Goal: Task Accomplishment & Management: Complete application form

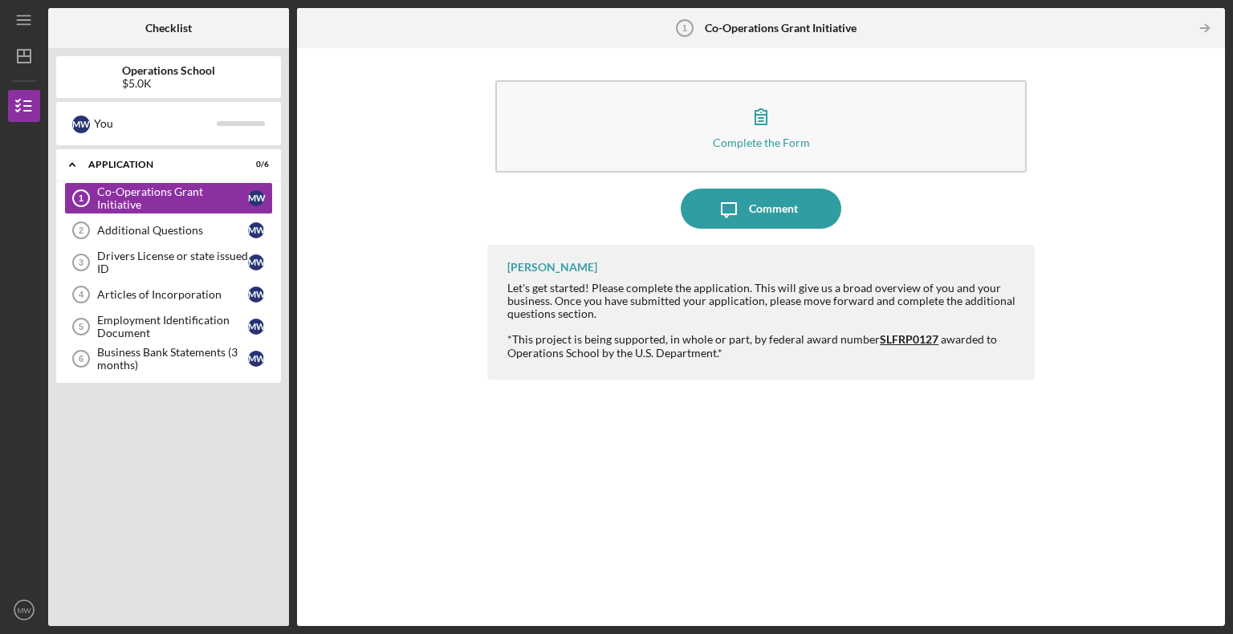
click at [774, 141] on div "Complete the Form" at bounding box center [761, 143] width 97 height 12
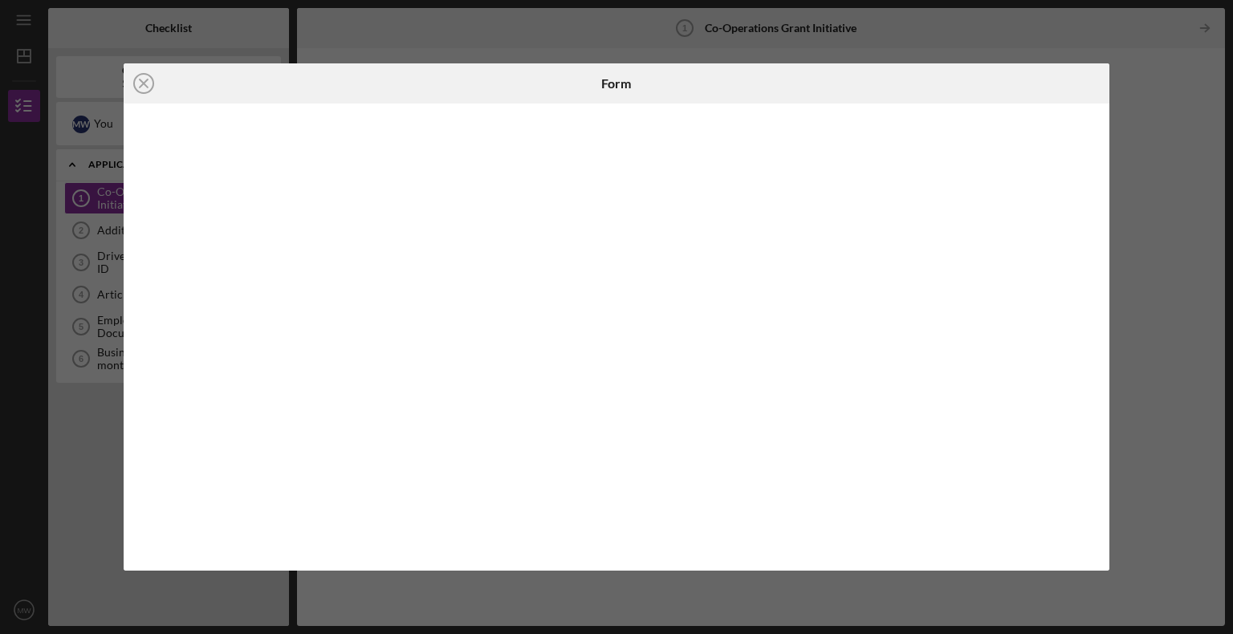
click at [153, 90] on icon "Icon/Close" at bounding box center [144, 83] width 40 height 40
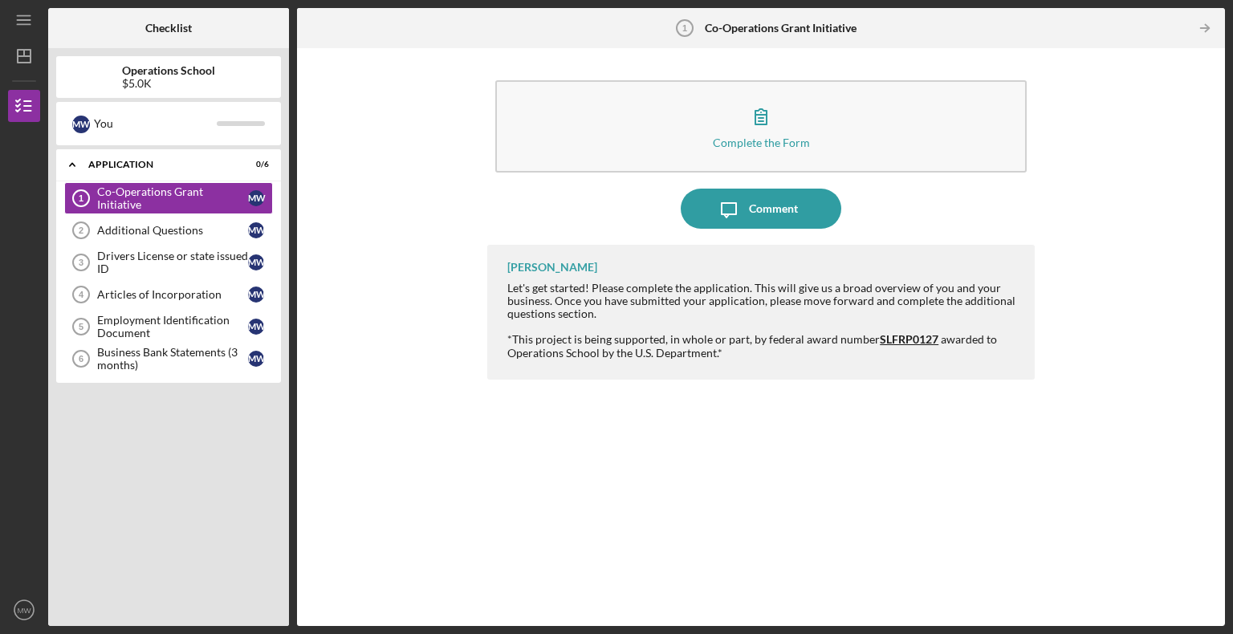
click at [177, 230] on div "Additional Questions" at bounding box center [172, 230] width 151 height 13
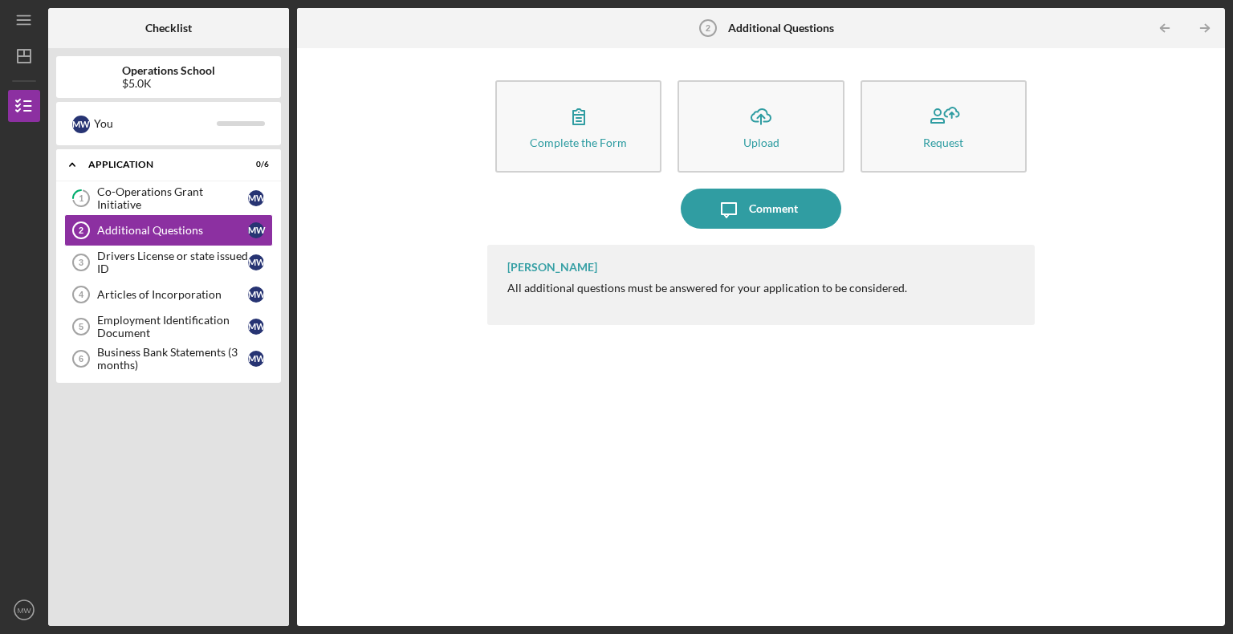
click at [573, 169] on button "Complete the Form Form" at bounding box center [578, 126] width 166 height 92
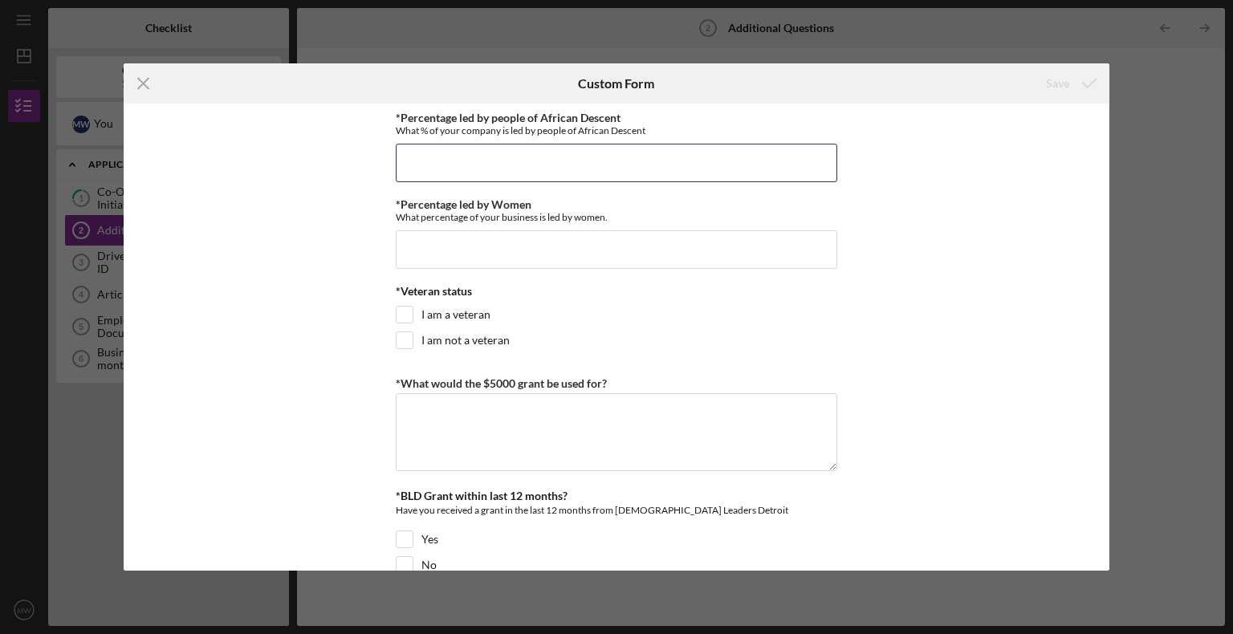
click at [545, 165] on input "*Percentage led by people of African Descent" at bounding box center [617, 163] width 442 height 39
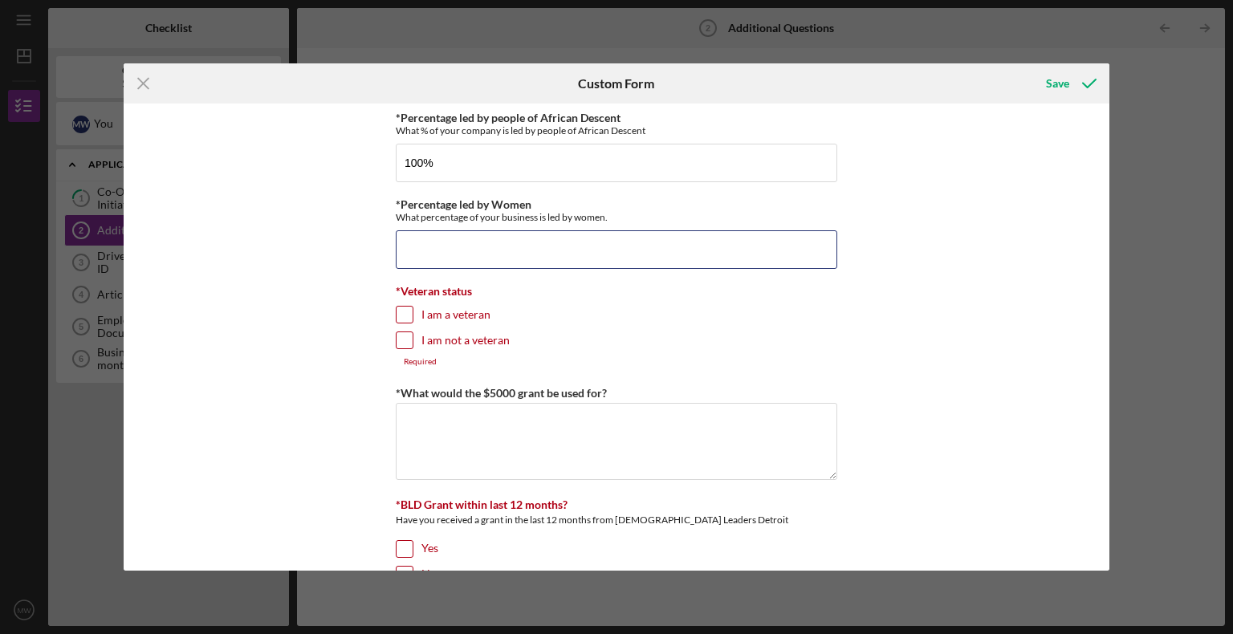
click at [479, 251] on input "*Percentage led by Women" at bounding box center [617, 249] width 442 height 39
type input "100.00000%"
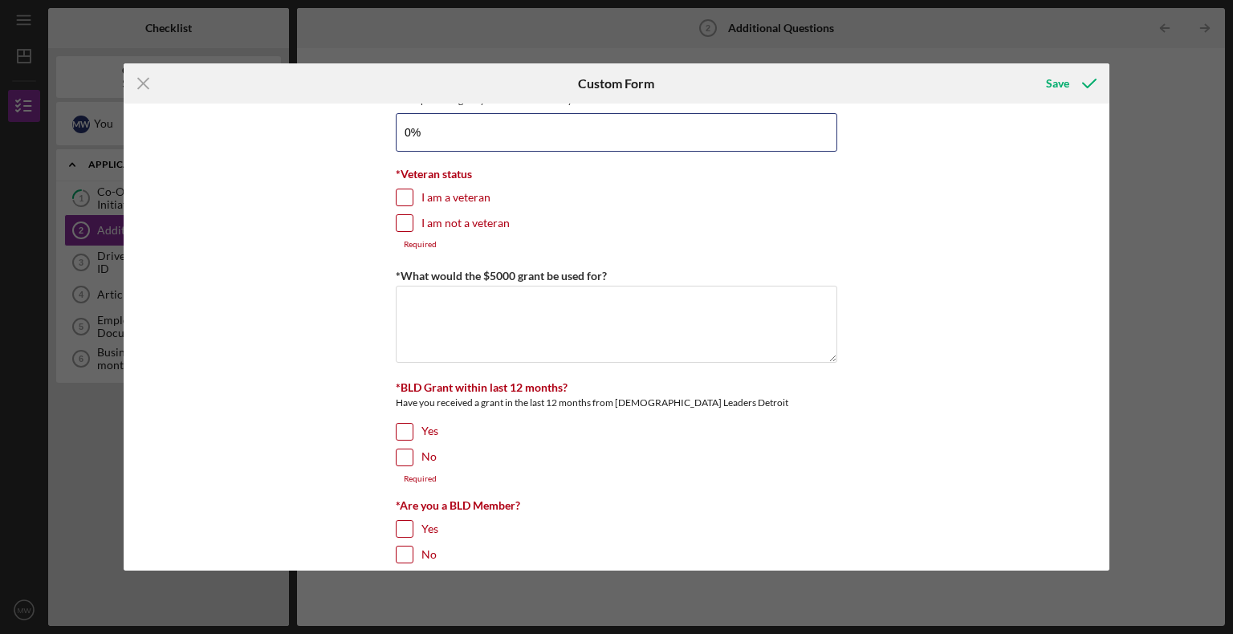
scroll to position [142, 0]
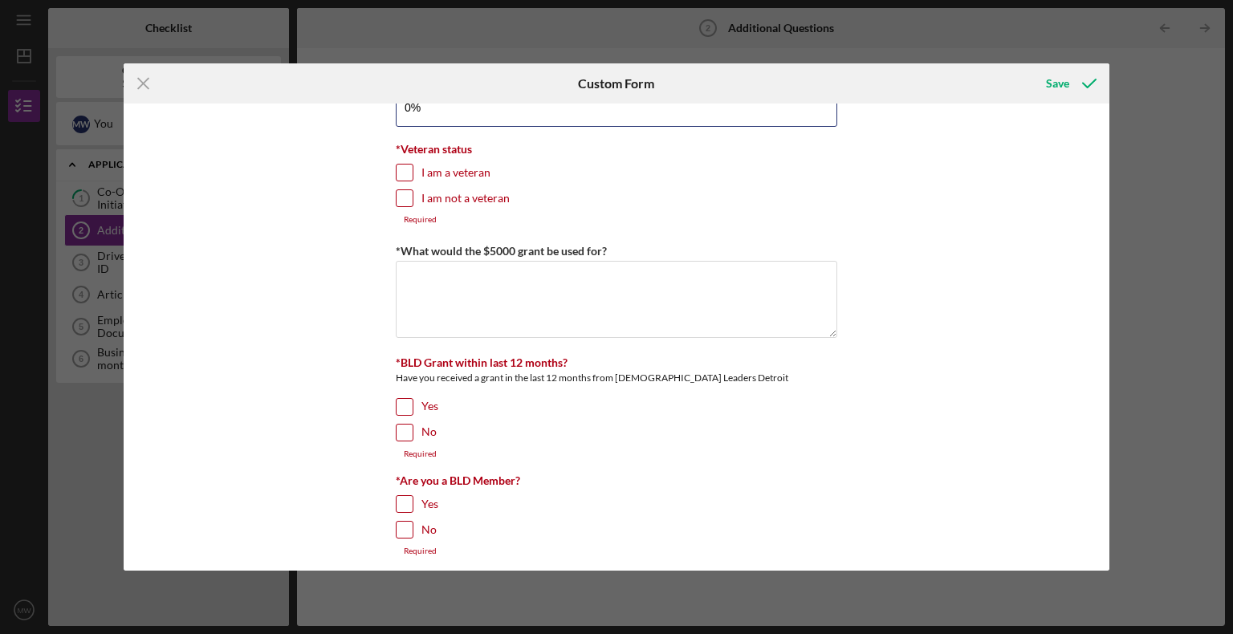
type input "0%"
click at [408, 202] on input "I am not a veteran" at bounding box center [405, 198] width 16 height 16
checkbox input "true"
type input "0.00000%"
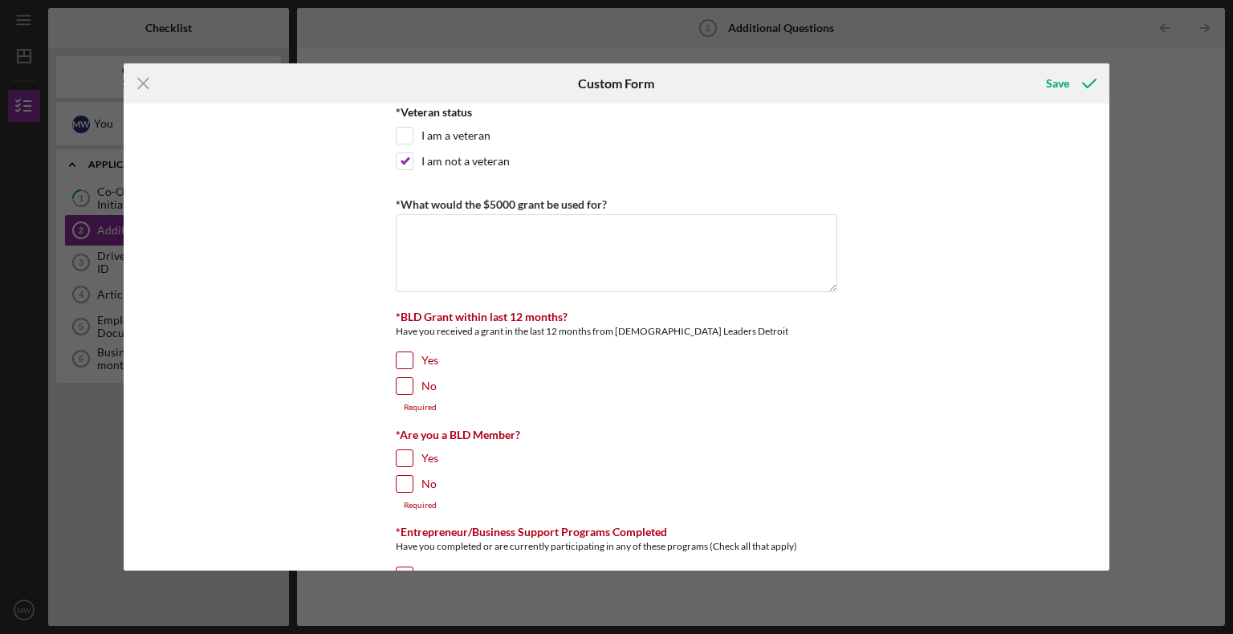
scroll to position [189, 0]
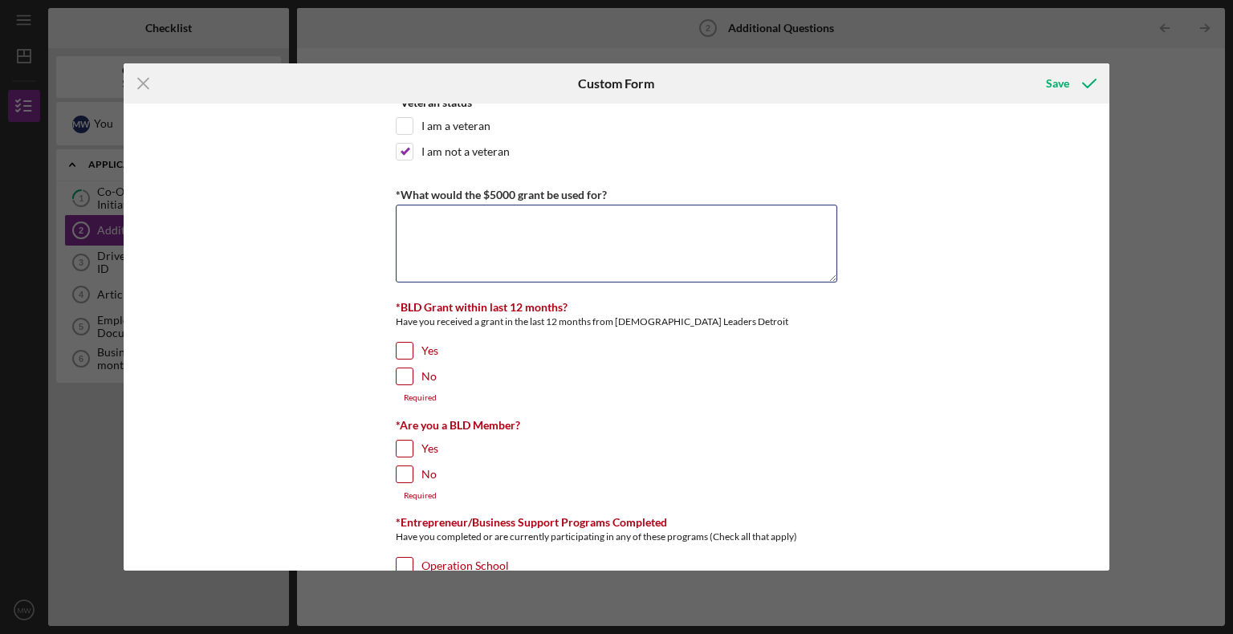
click at [437, 223] on textarea "*What would the $5000 grant be used for?" at bounding box center [617, 243] width 442 height 77
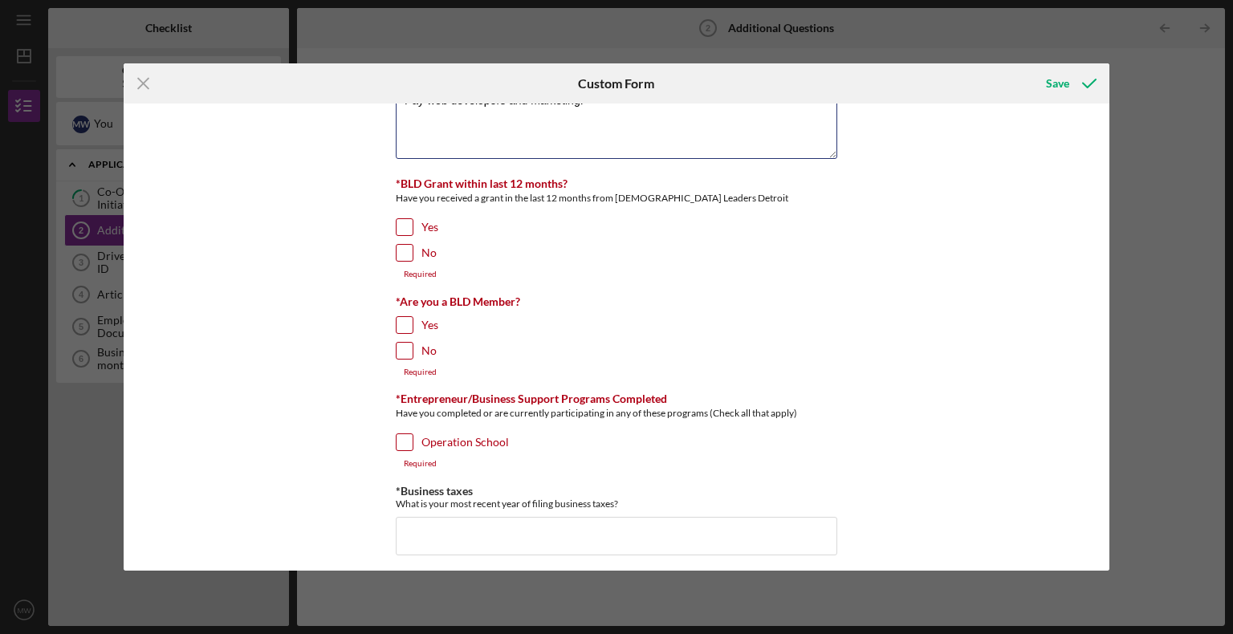
scroll to position [321, 0]
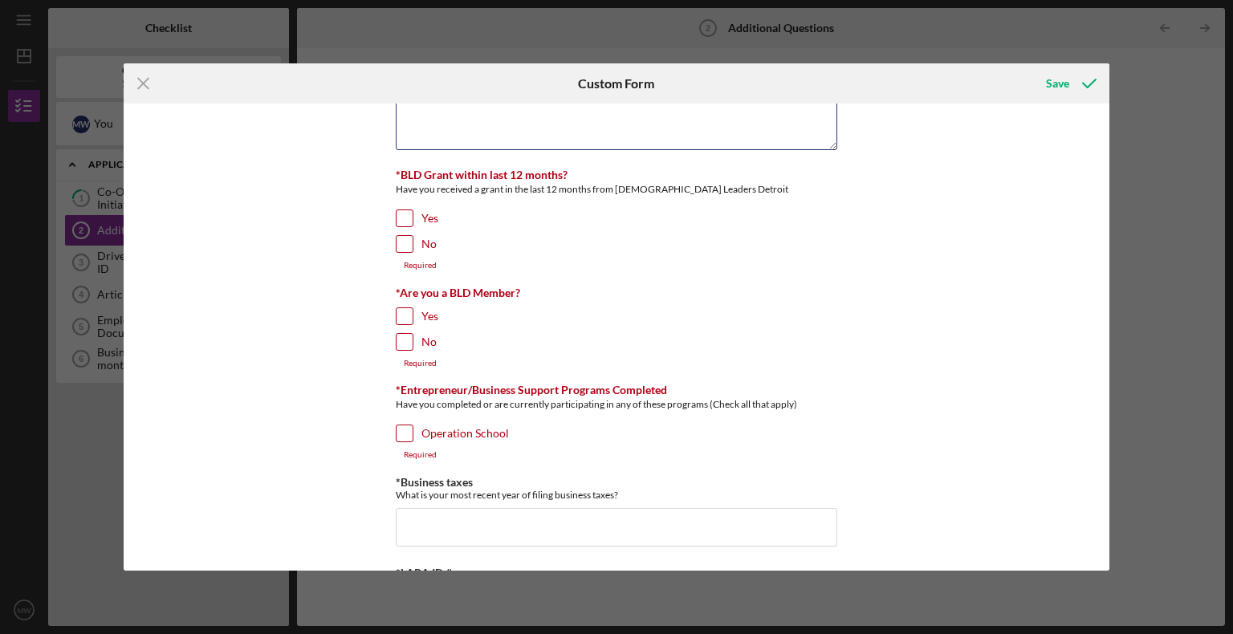
type textarea "Pay web developers and marketing."
click at [401, 244] on input "No" at bounding box center [405, 244] width 16 height 16
checkbox input "true"
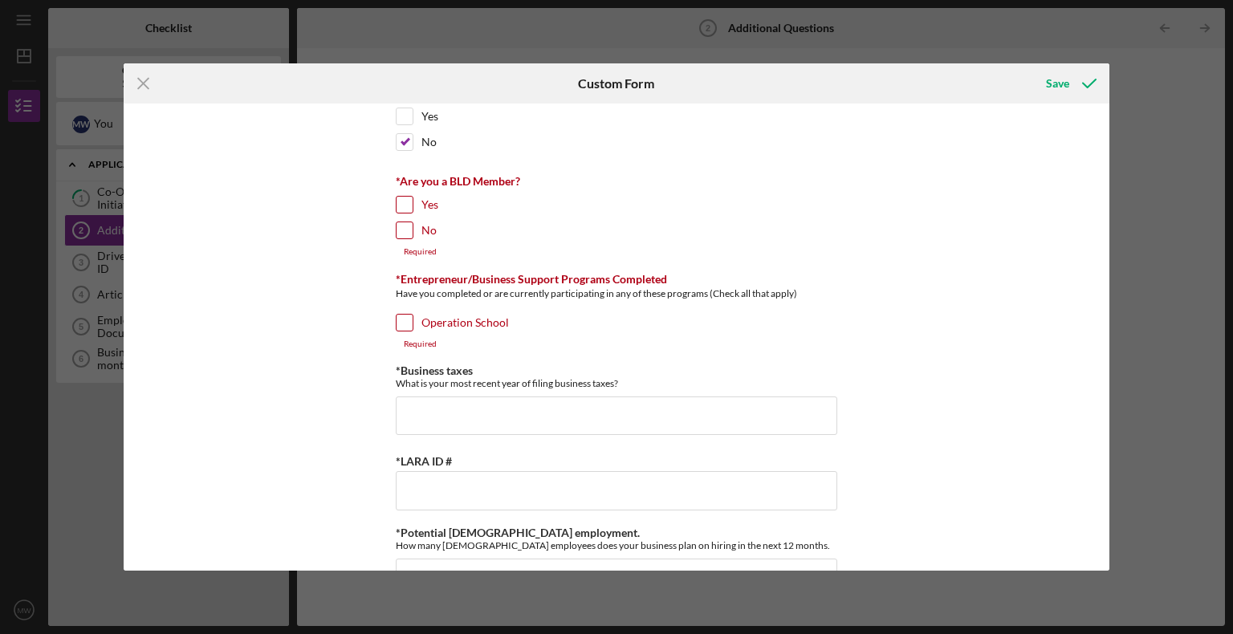
scroll to position [430, 0]
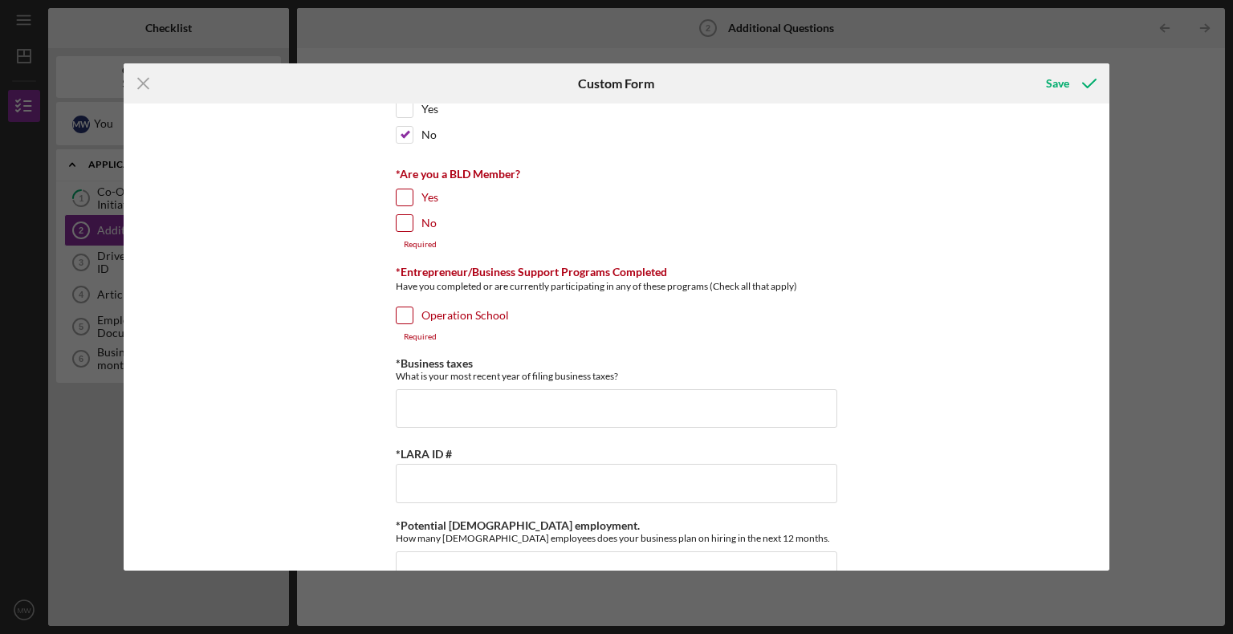
click at [405, 226] on input "No" at bounding box center [405, 223] width 16 height 16
checkbox input "true"
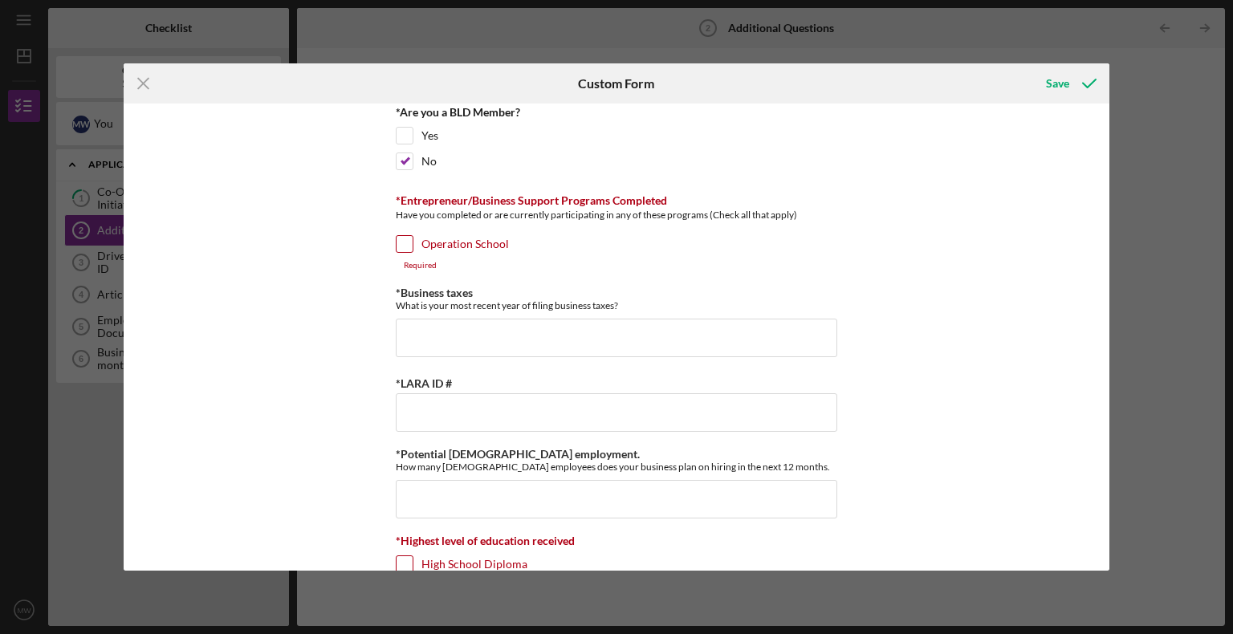
scroll to position [500, 0]
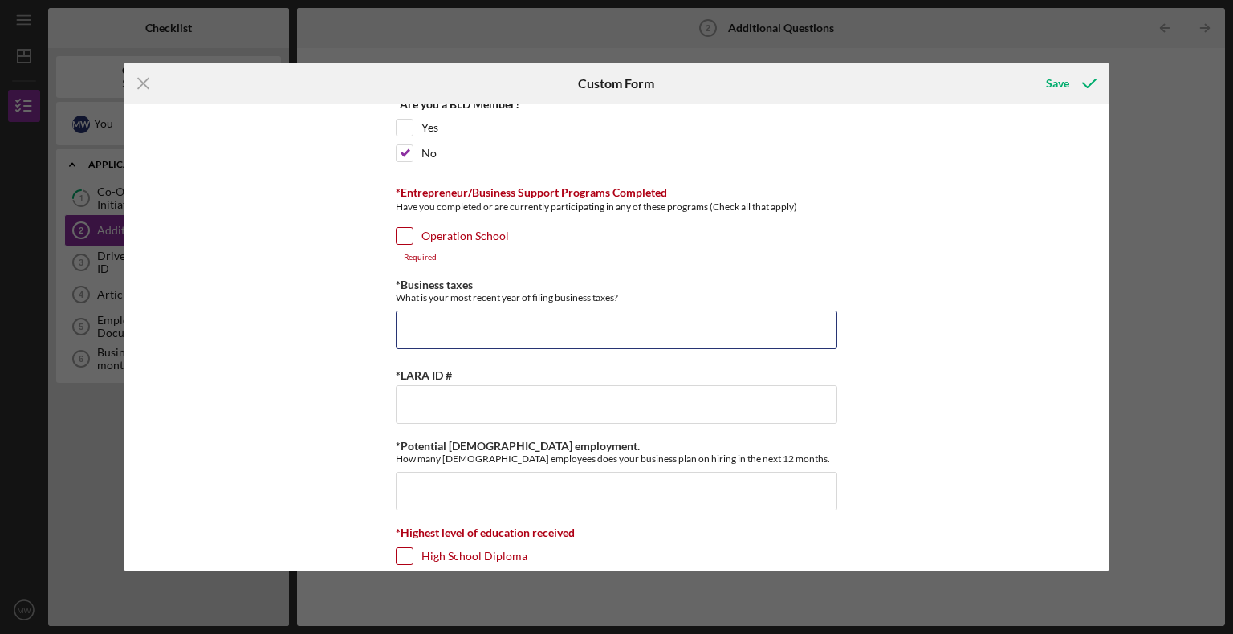
click at [422, 329] on input "*Business taxes" at bounding box center [617, 330] width 442 height 39
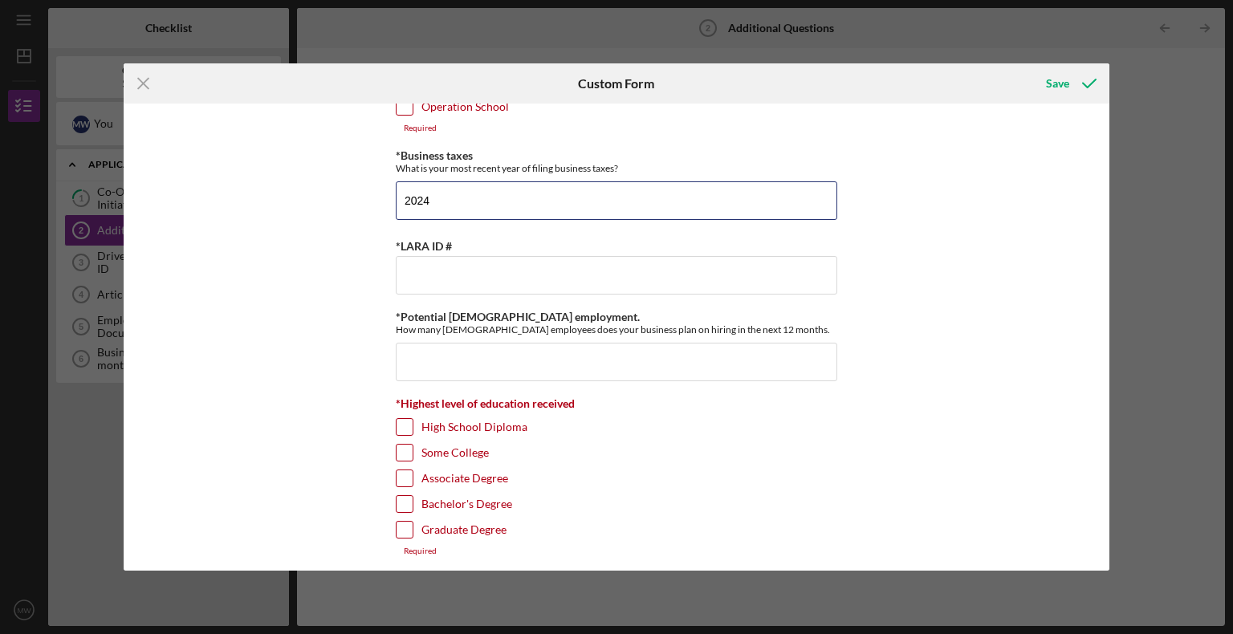
scroll to position [634, 0]
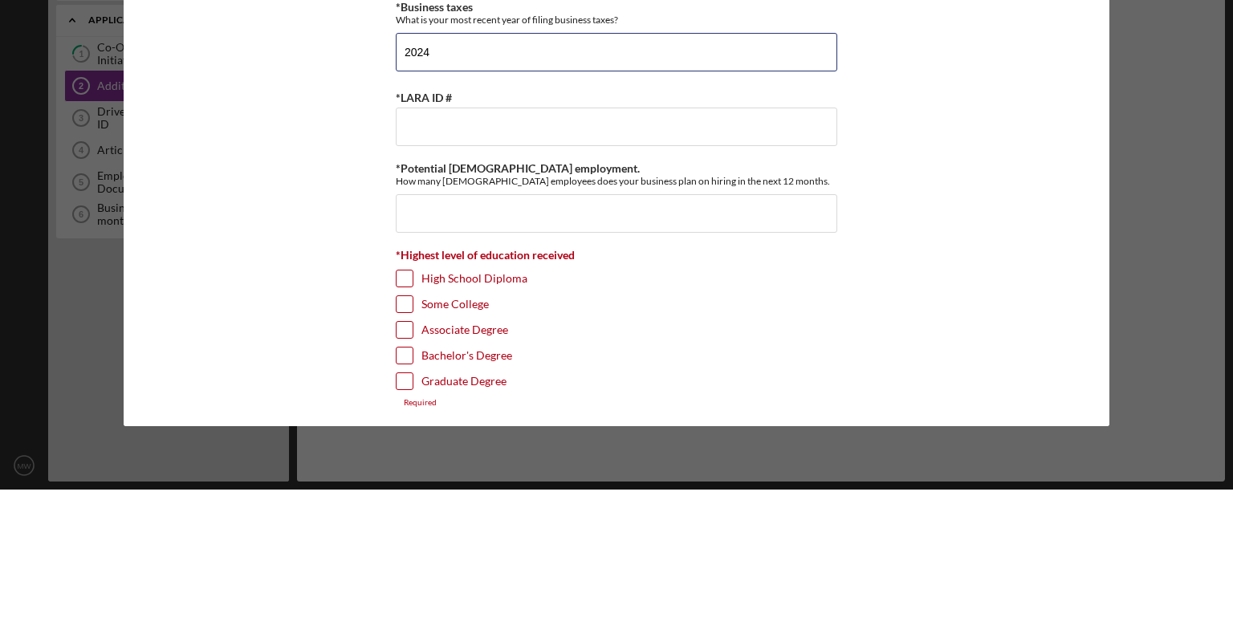
type input "2024"
click at [430, 358] on input "*Potential [DEMOGRAPHIC_DATA] employment." at bounding box center [617, 358] width 442 height 39
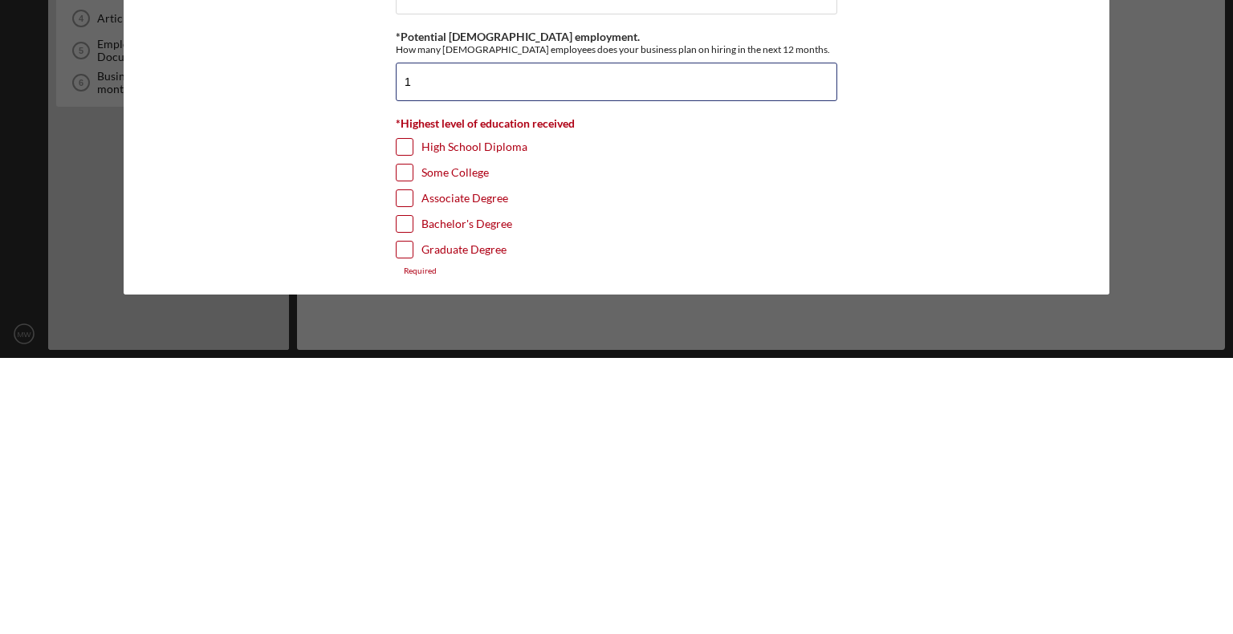
type input "1"
click at [404, 497] on input "Bachelor's Degree" at bounding box center [405, 500] width 16 height 16
checkbox input "true"
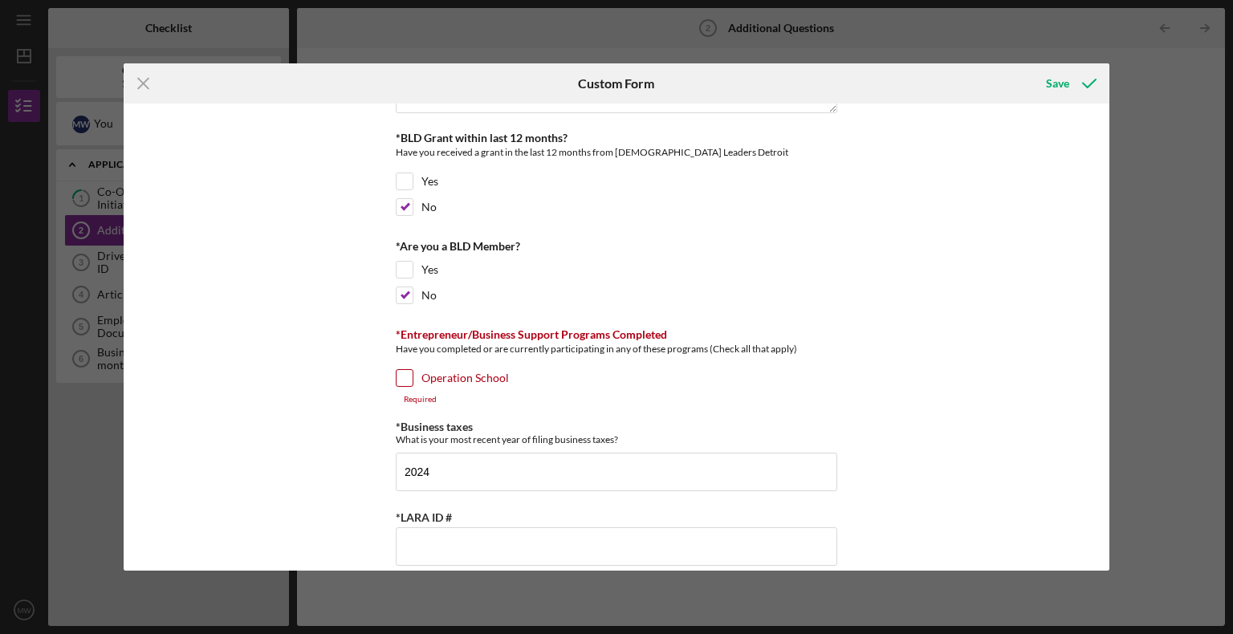
scroll to position [350, 0]
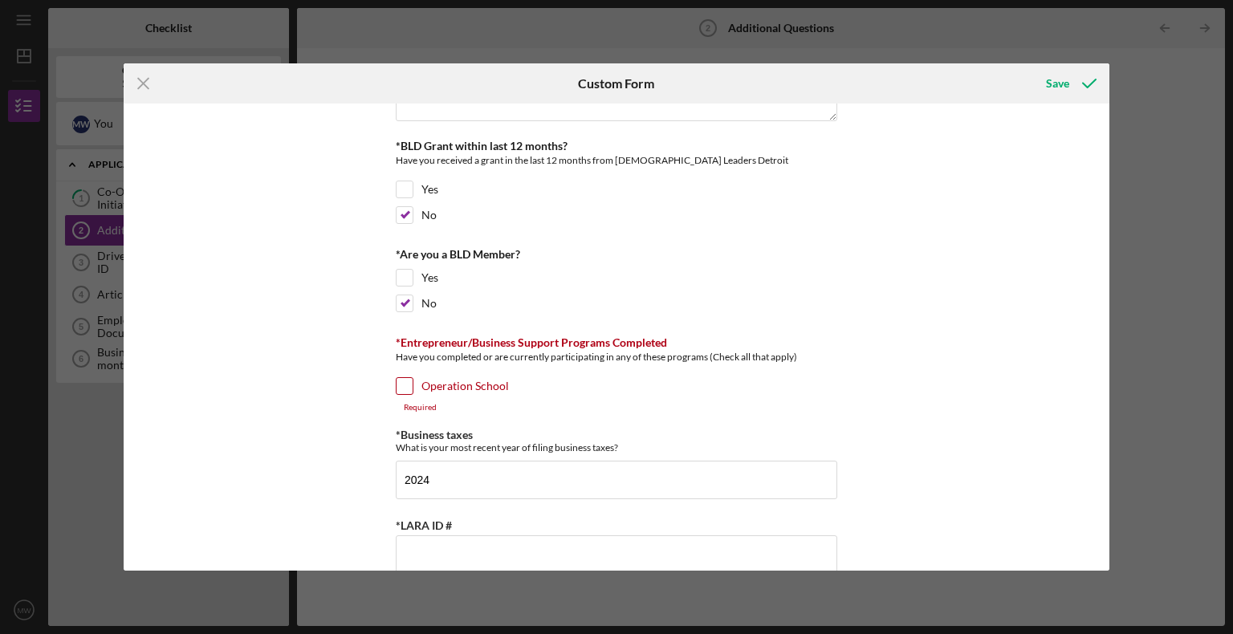
click at [405, 383] on input "Operation School" at bounding box center [405, 386] width 16 height 16
checkbox input "true"
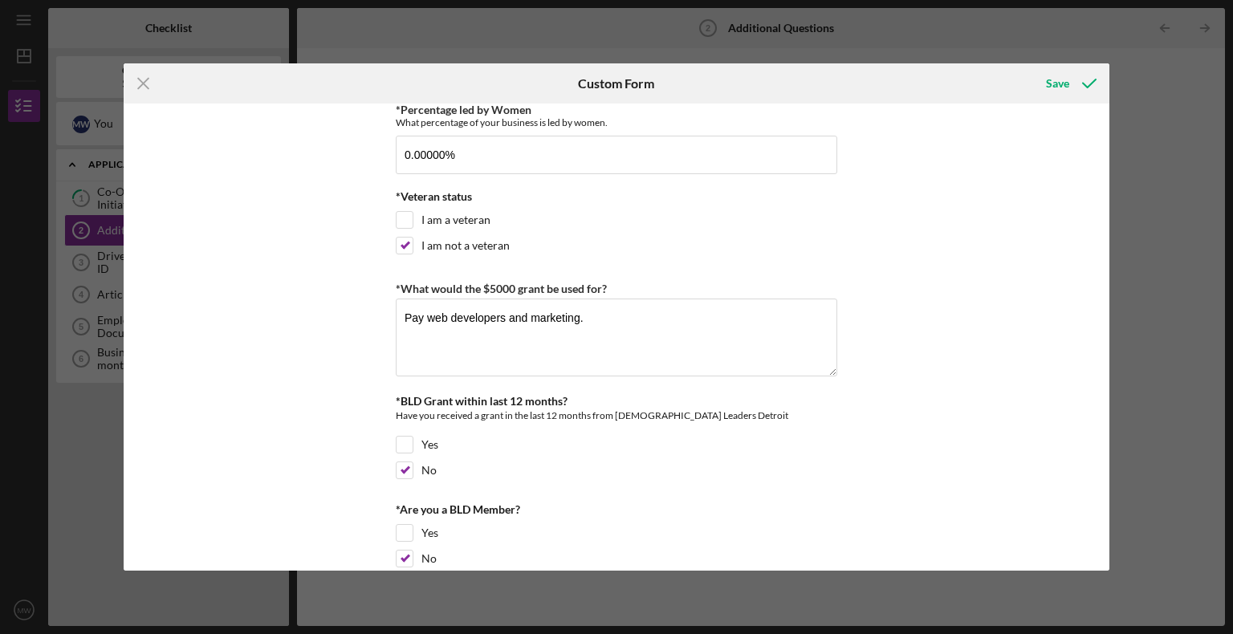
scroll to position [0, 0]
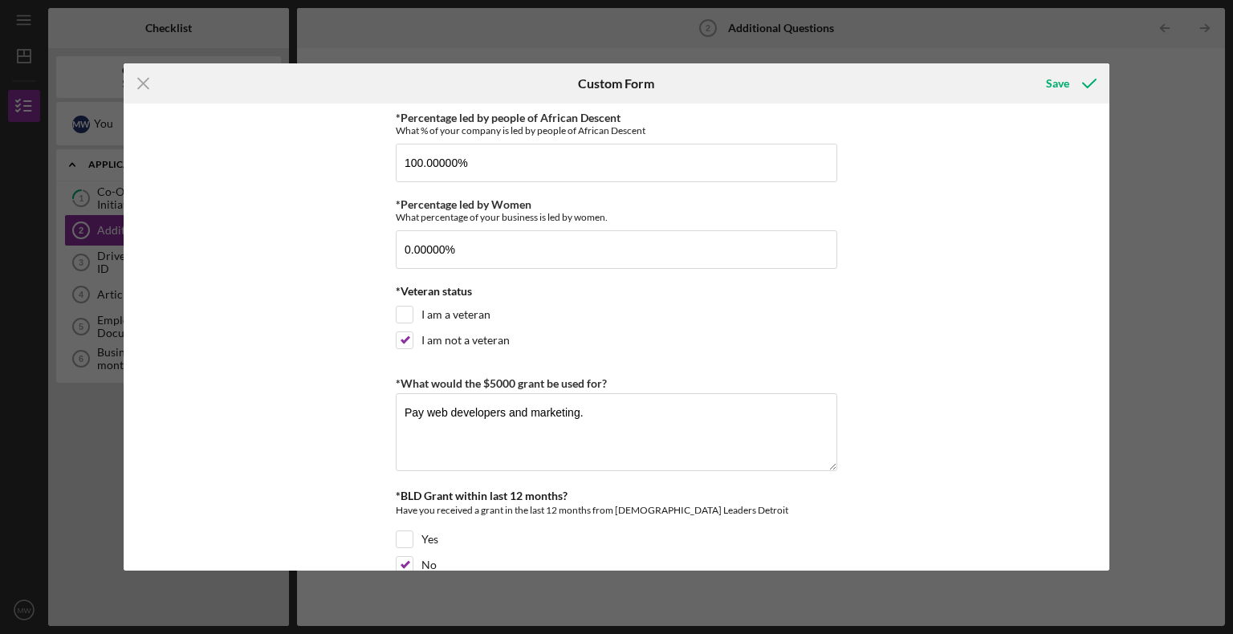
click at [1047, 89] on div "Save" at bounding box center [1057, 83] width 23 height 32
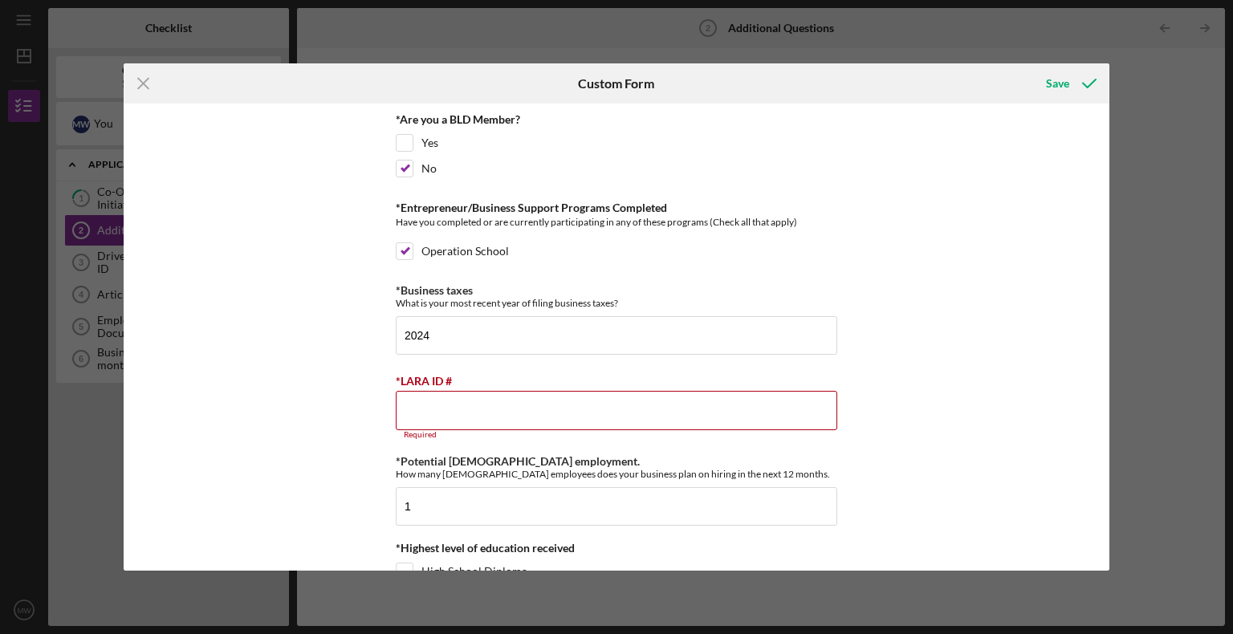
scroll to position [624, 0]
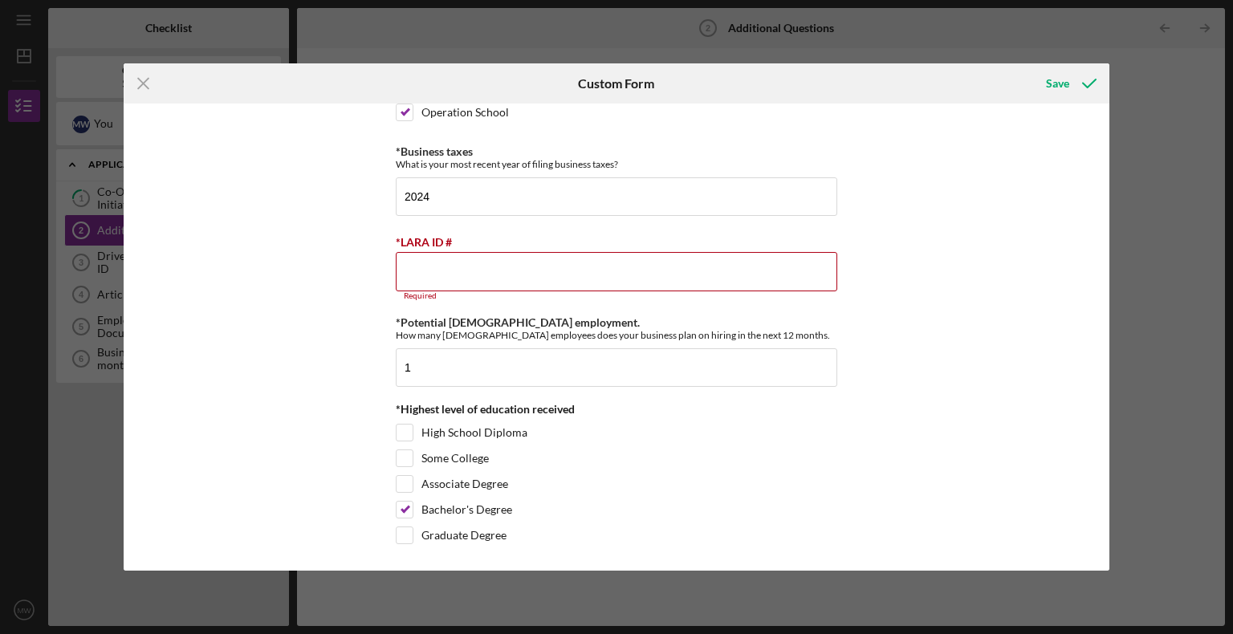
click at [464, 270] on input "*LARA ID #" at bounding box center [617, 271] width 442 height 39
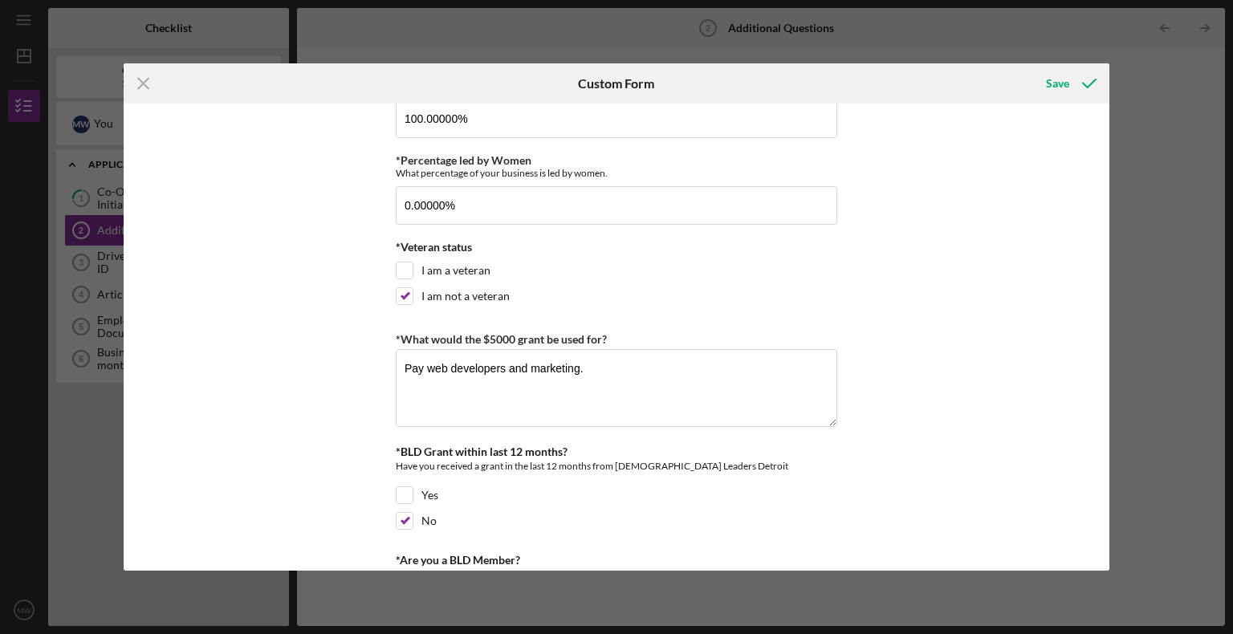
scroll to position [0, 0]
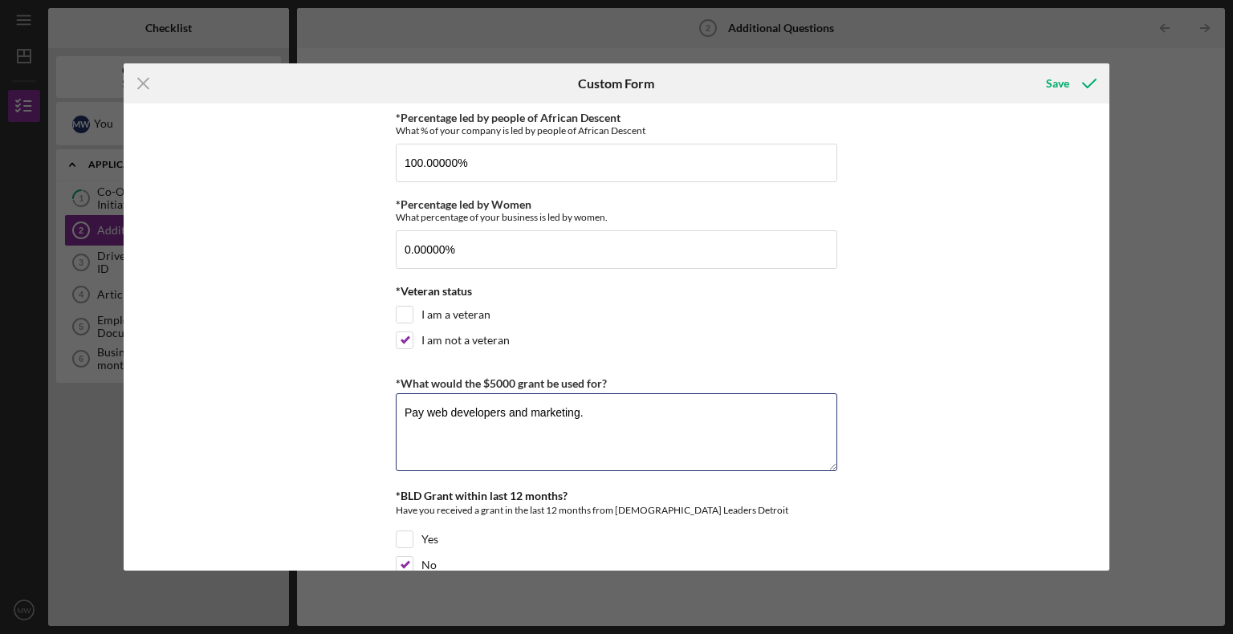
click at [532, 405] on textarea "Pay web developers and marketing." at bounding box center [617, 431] width 442 height 77
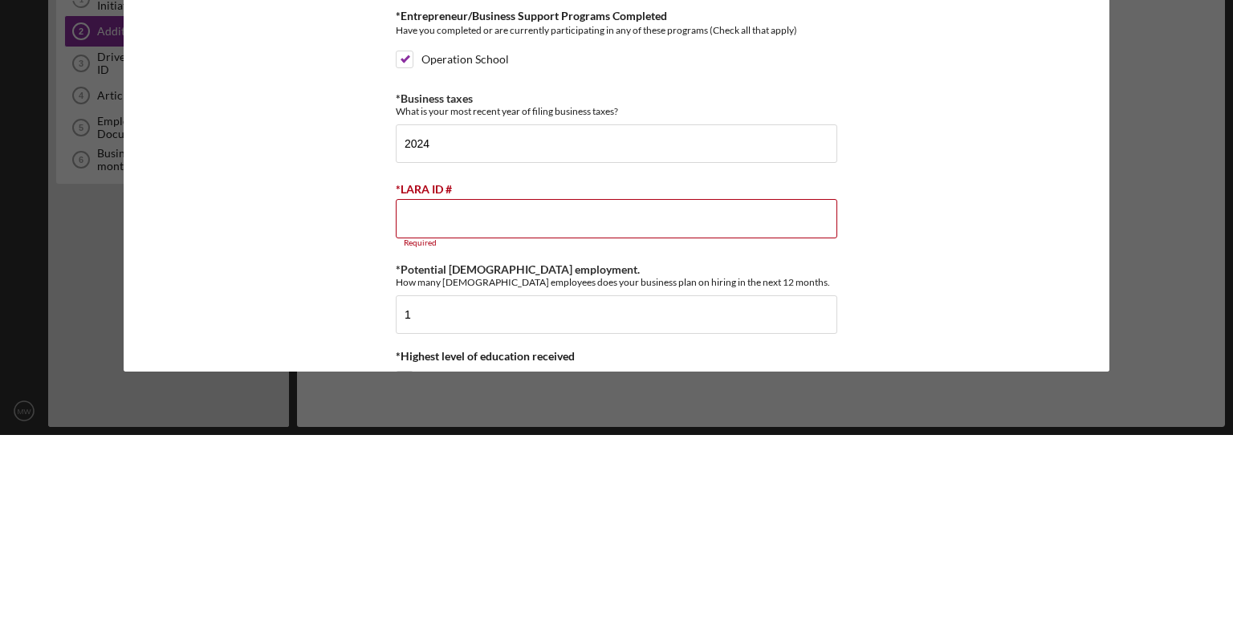
scroll to position [493, 0]
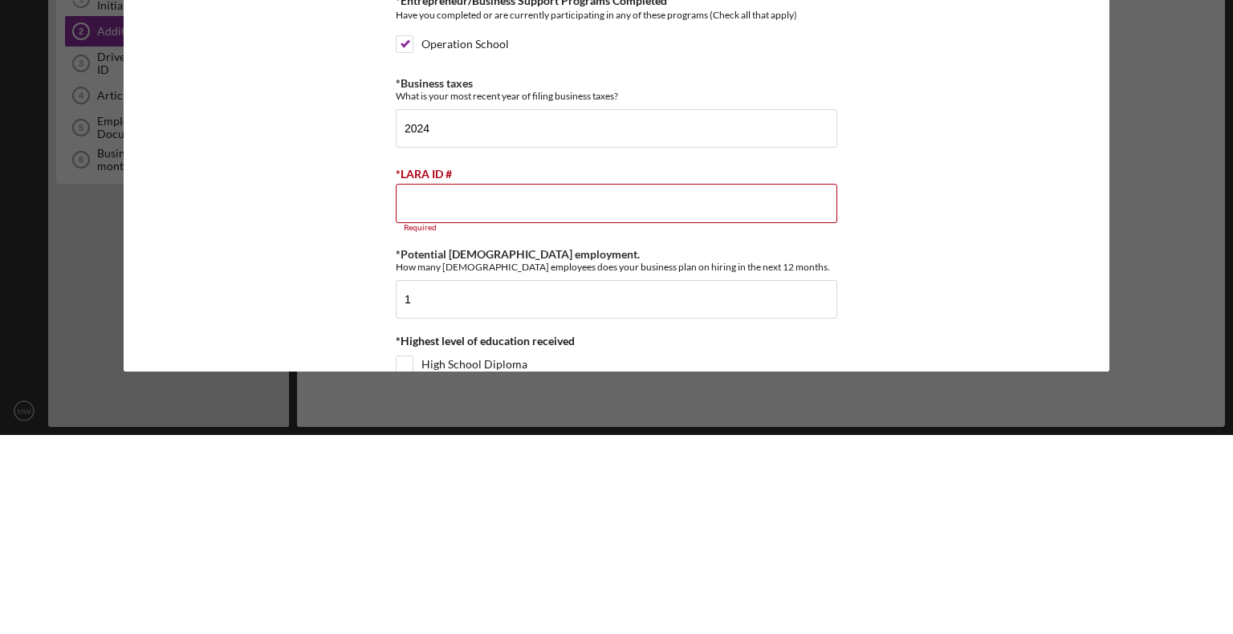
click at [486, 401] on input "*LARA ID #" at bounding box center [617, 402] width 442 height 39
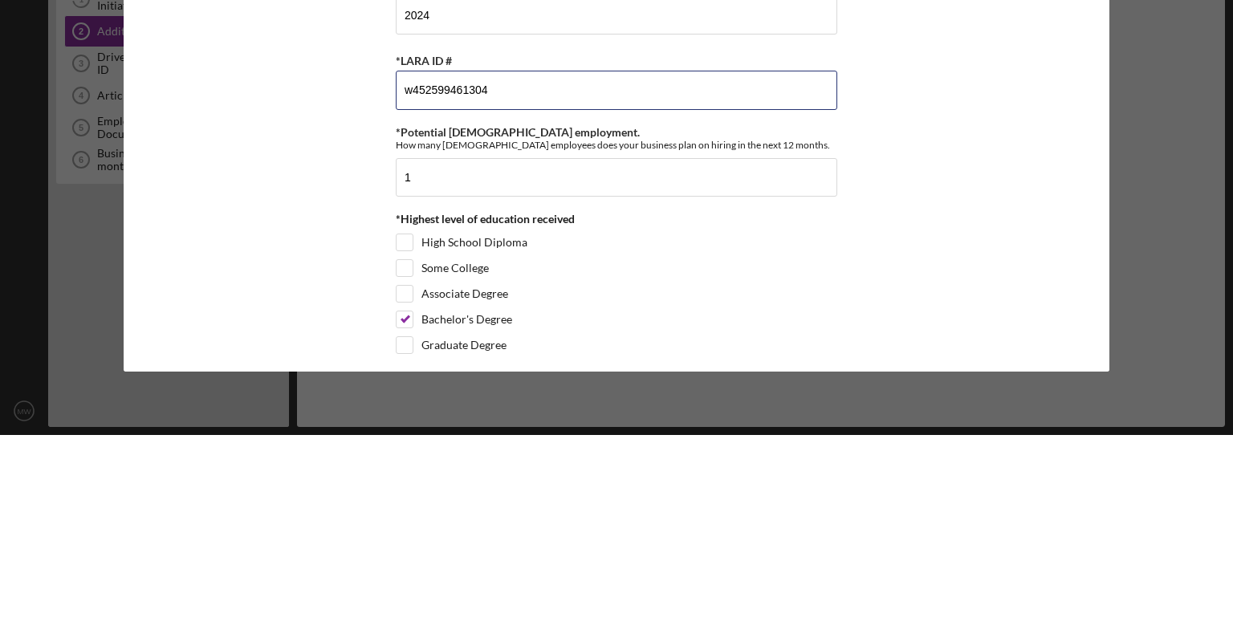
scroll to position [615, 0]
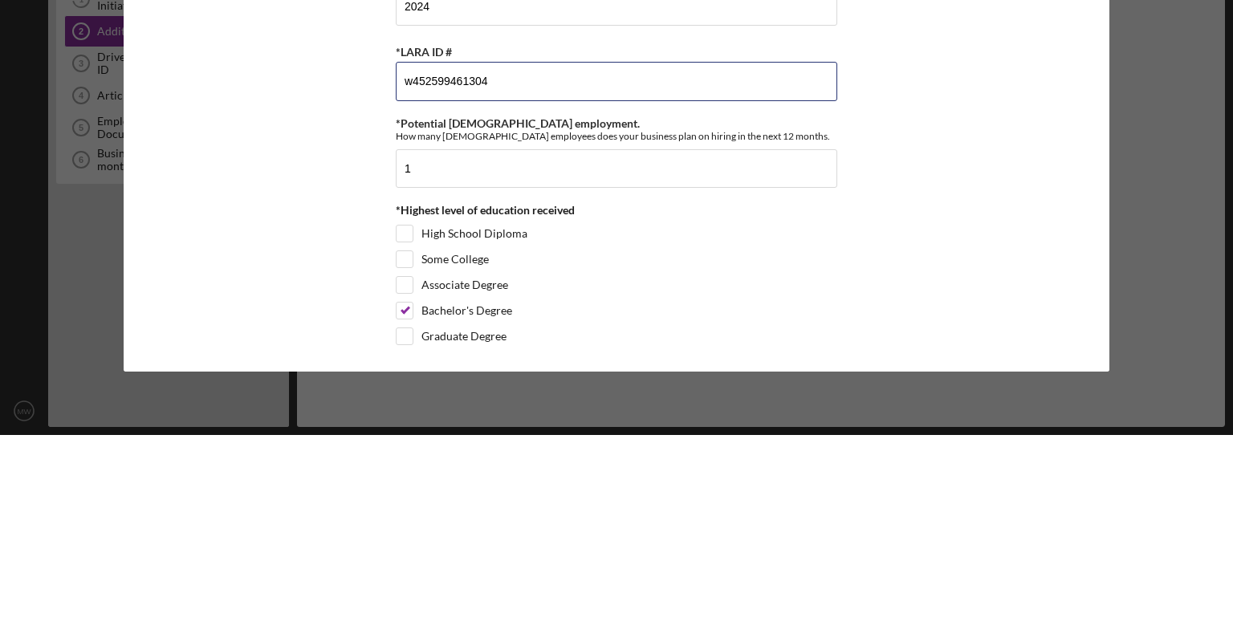
type input "w452599461304"
click at [952, 459] on div "*Percentage led by people of African Descent What % of your company is led by p…" at bounding box center [617, 337] width 987 height 467
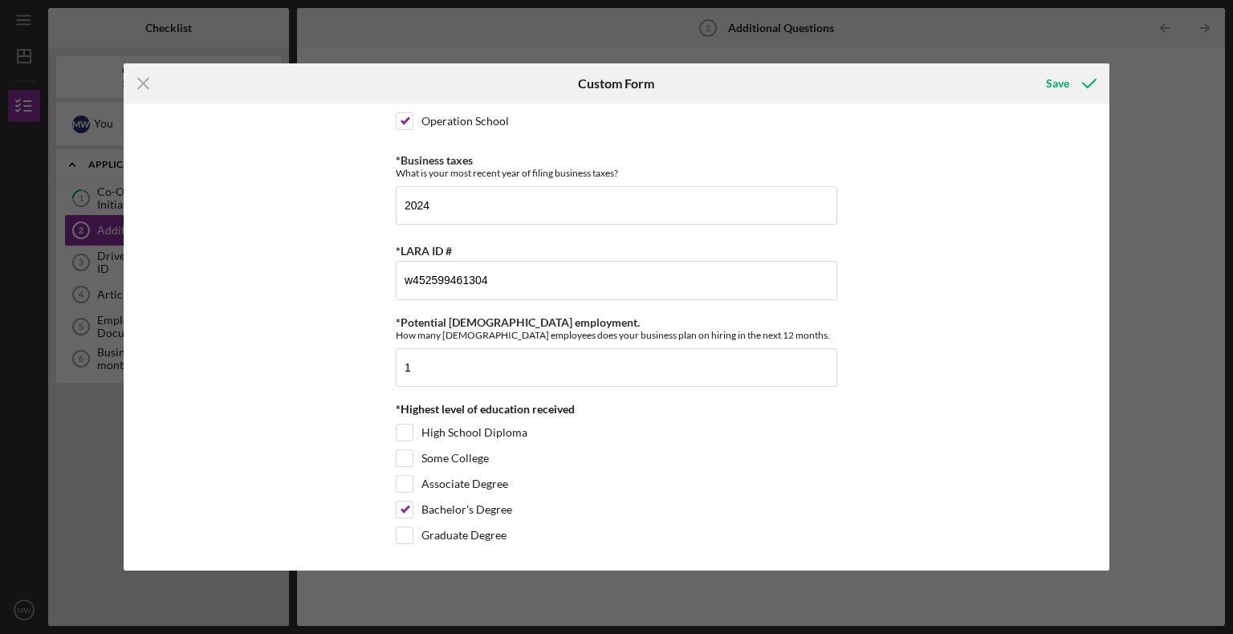
click at [1053, 96] on div "Save" at bounding box center [1057, 83] width 23 height 32
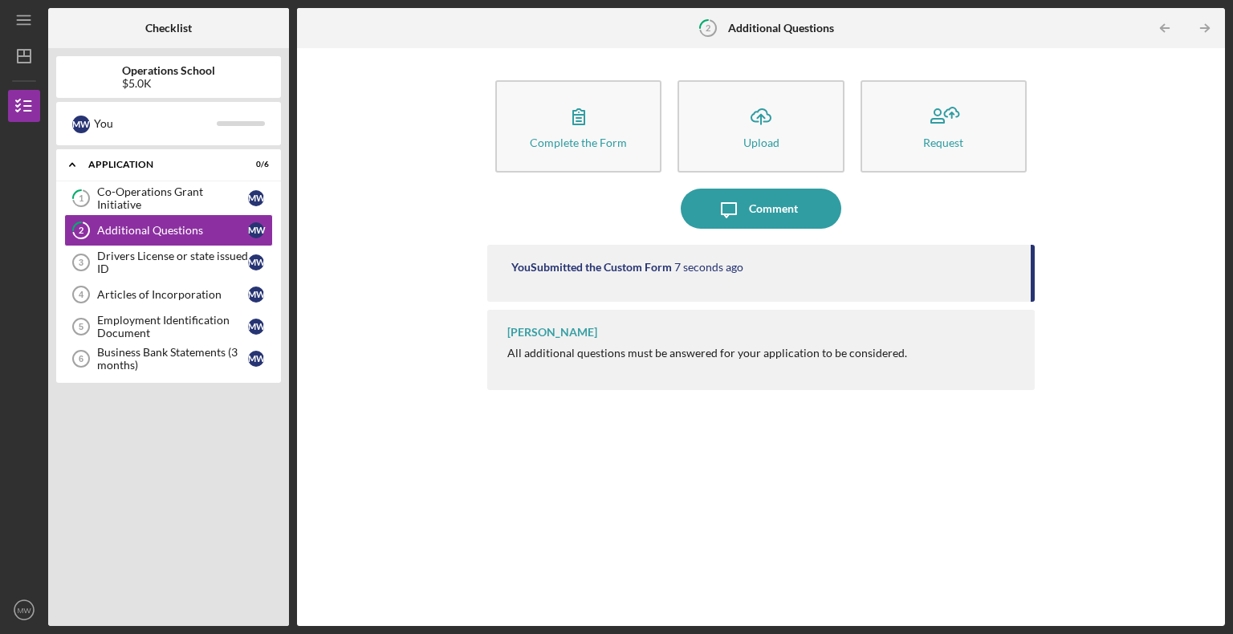
click at [202, 231] on div "Additional Questions" at bounding box center [172, 230] width 151 height 13
click at [585, 358] on div "All additional questions must be answered for your application to be considered." at bounding box center [708, 353] width 400 height 13
click at [552, 366] on div "[PERSON_NAME] All additional questions must be answered for your application to…" at bounding box center [761, 350] width 548 height 80
click at [547, 341] on div "[PERSON_NAME] All additional questions must be answered for your application to…" at bounding box center [761, 350] width 548 height 80
click at [638, 286] on div "You Submitted the Custom Form 18 seconds ago" at bounding box center [761, 273] width 548 height 57
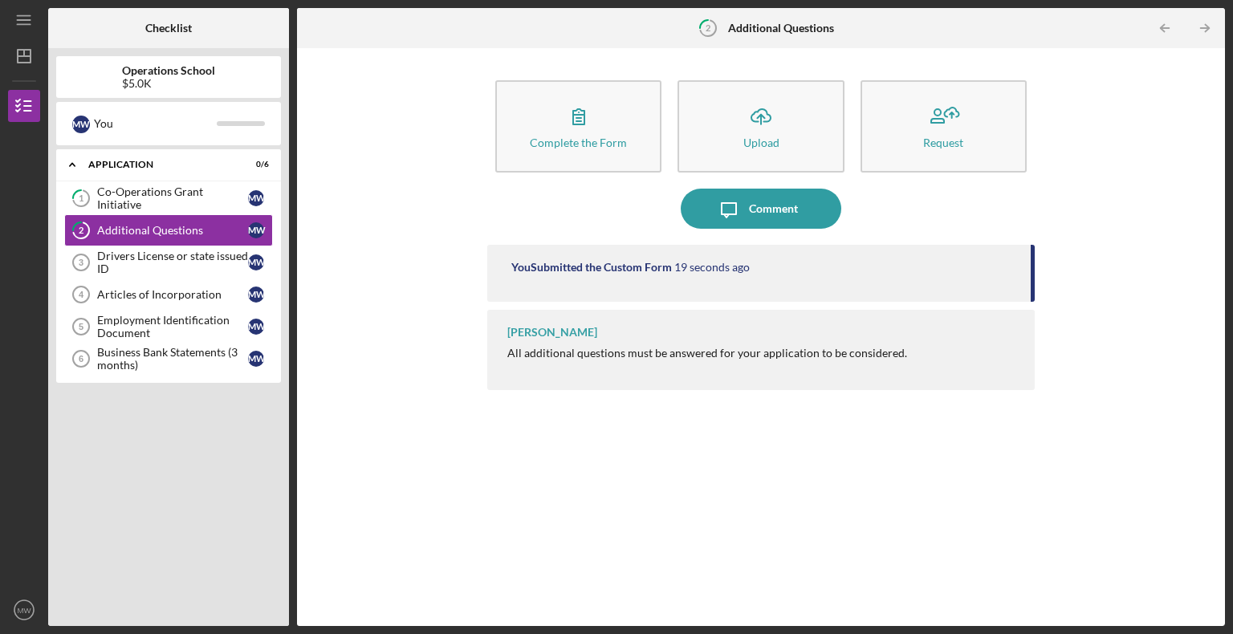
click at [640, 275] on div "You Submitted the Custom Form 19 seconds ago" at bounding box center [761, 273] width 548 height 57
click at [636, 286] on div "You Submitted the Custom Form 20 seconds ago" at bounding box center [761, 273] width 548 height 57
click at [610, 138] on div "Complete the Form" at bounding box center [578, 143] width 97 height 12
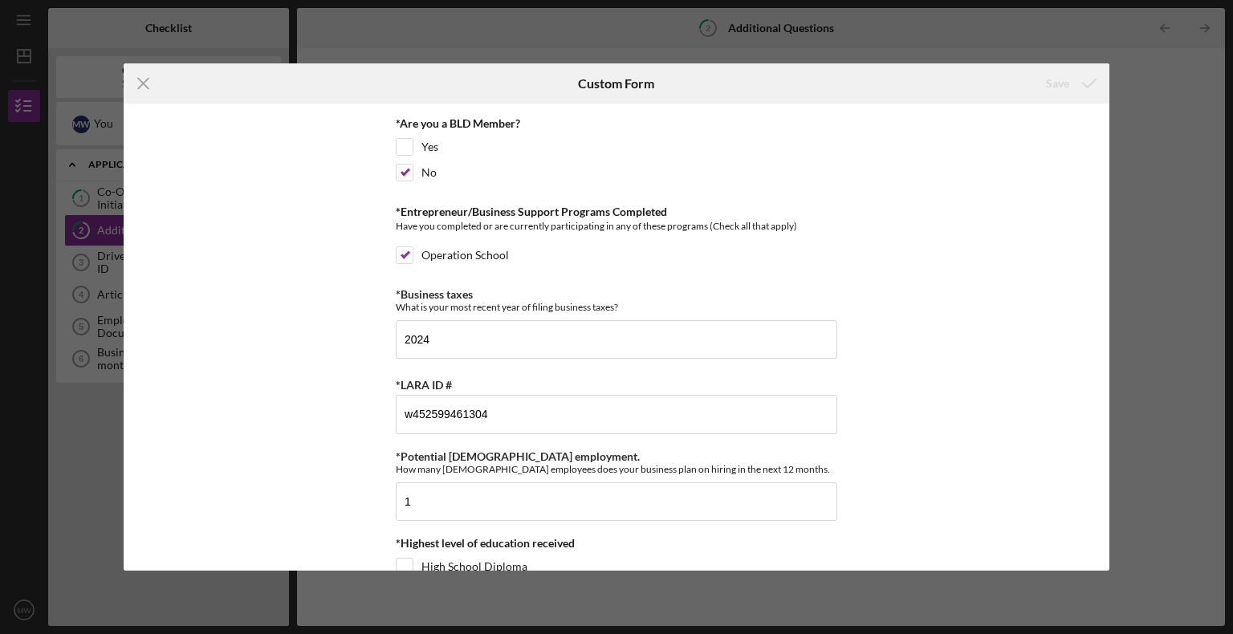
scroll to position [615, 0]
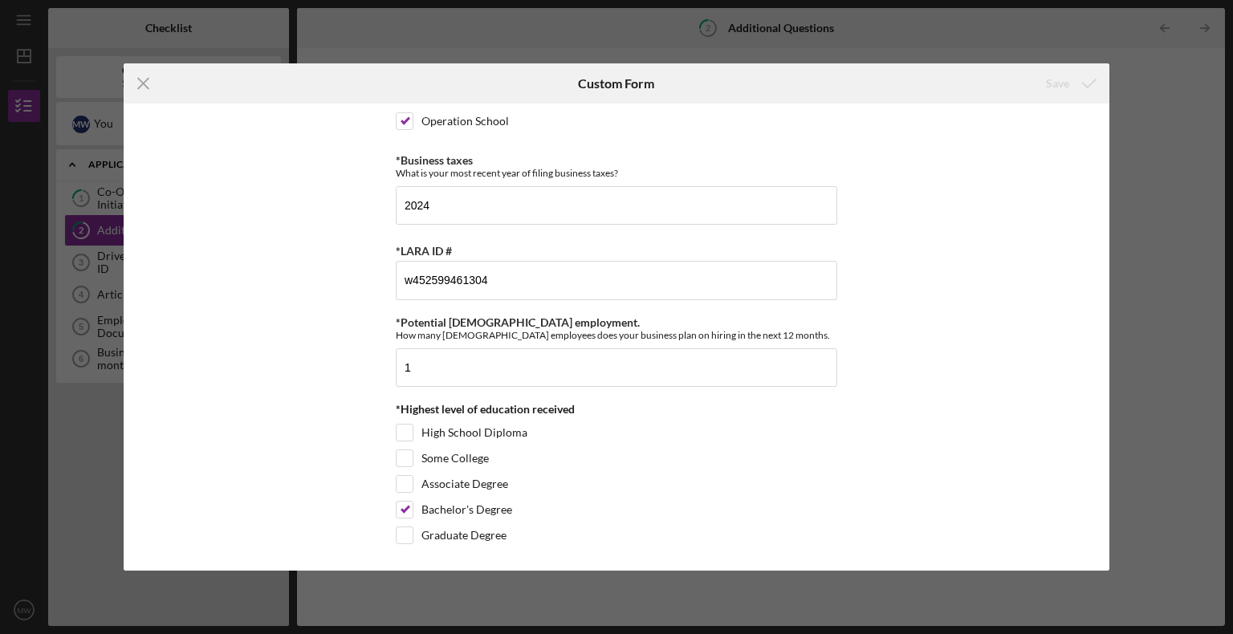
click at [153, 84] on icon "Icon/Menu Close" at bounding box center [144, 83] width 40 height 40
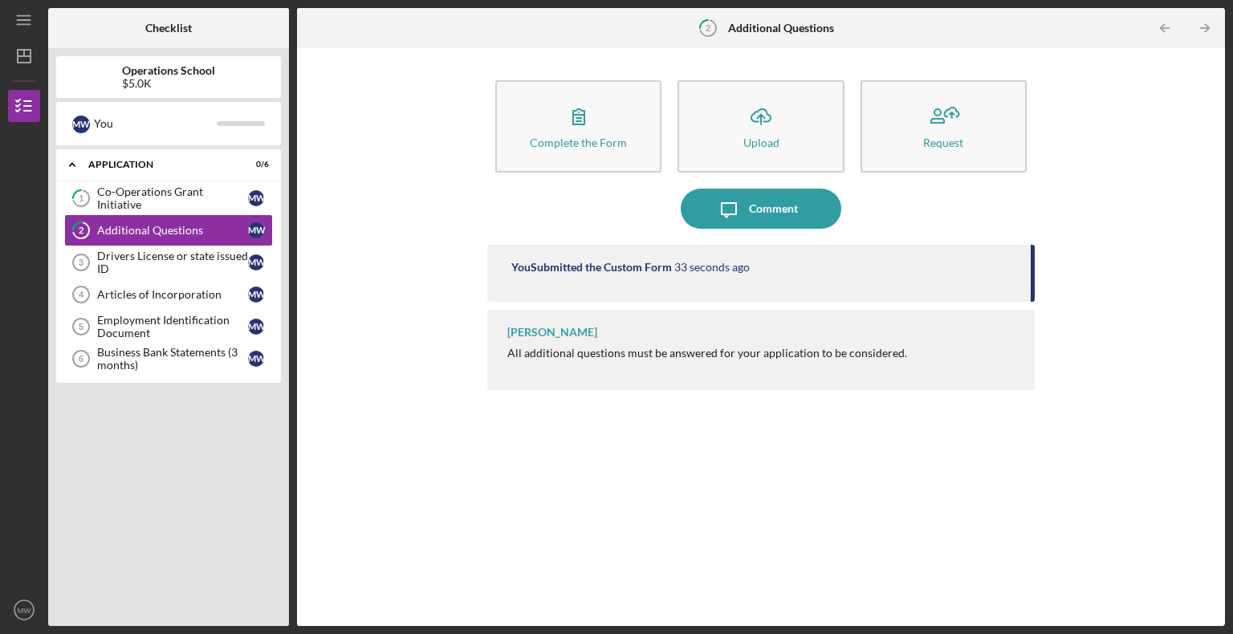
click at [202, 265] on div "Drivers License or state issued ID" at bounding box center [172, 263] width 151 height 26
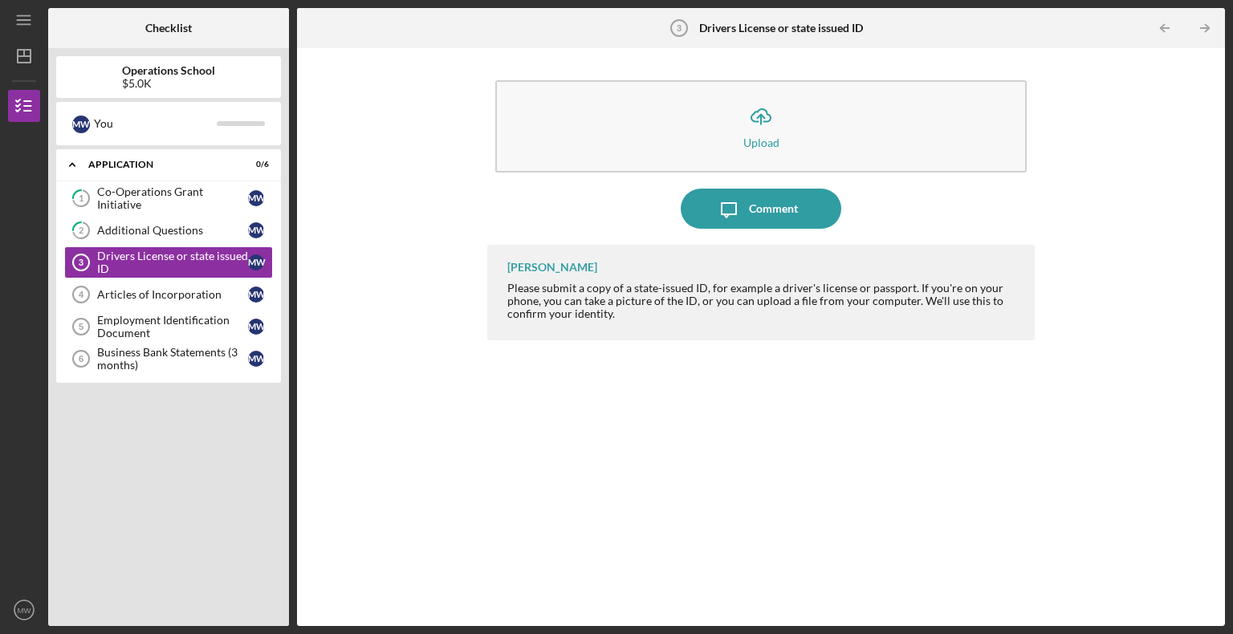
click at [761, 135] on icon "Icon/Upload" at bounding box center [761, 116] width 40 height 40
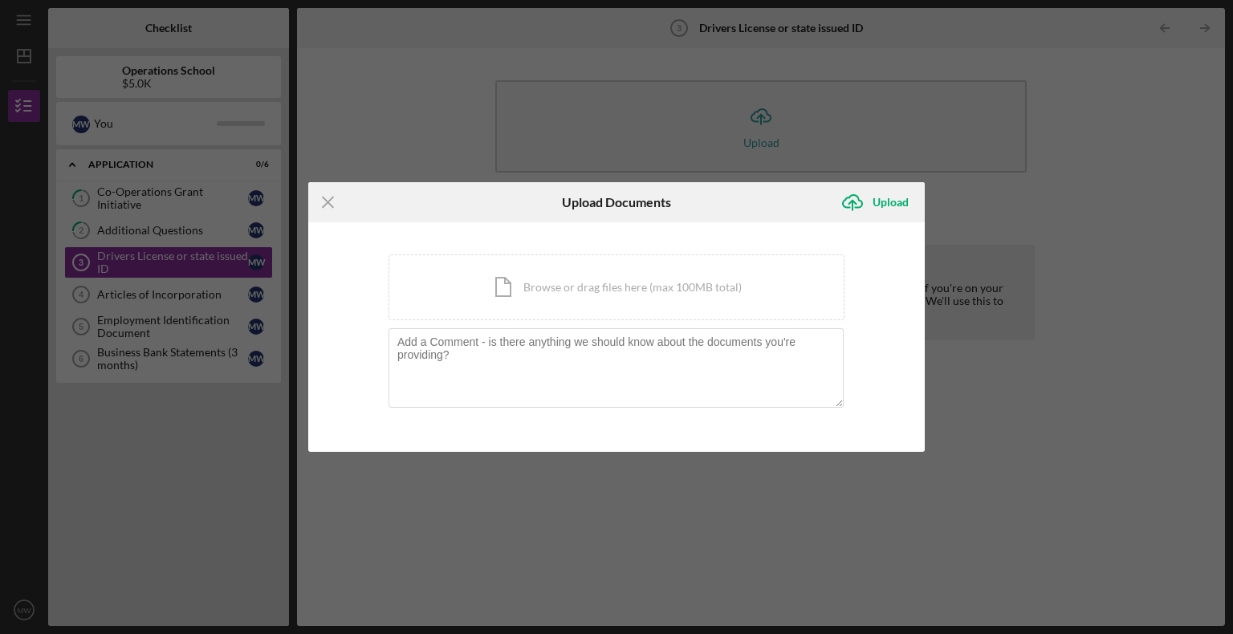
click at [596, 298] on div "Icon/Document Browse or drag files here (max 100MB total) Tap to choose files o…" at bounding box center [617, 288] width 456 height 66
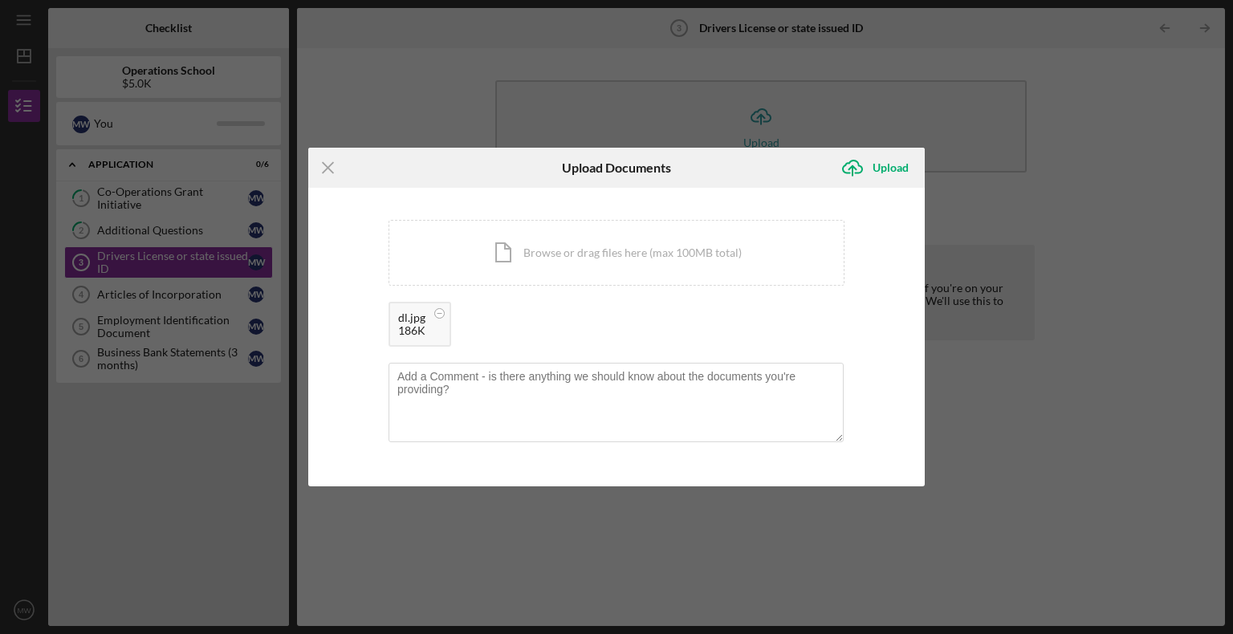
click at [659, 258] on div "Icon/Document Browse or drag files here (max 100MB total) Tap to choose files o…" at bounding box center [617, 253] width 456 height 66
click at [874, 170] on div "Upload" at bounding box center [891, 168] width 36 height 32
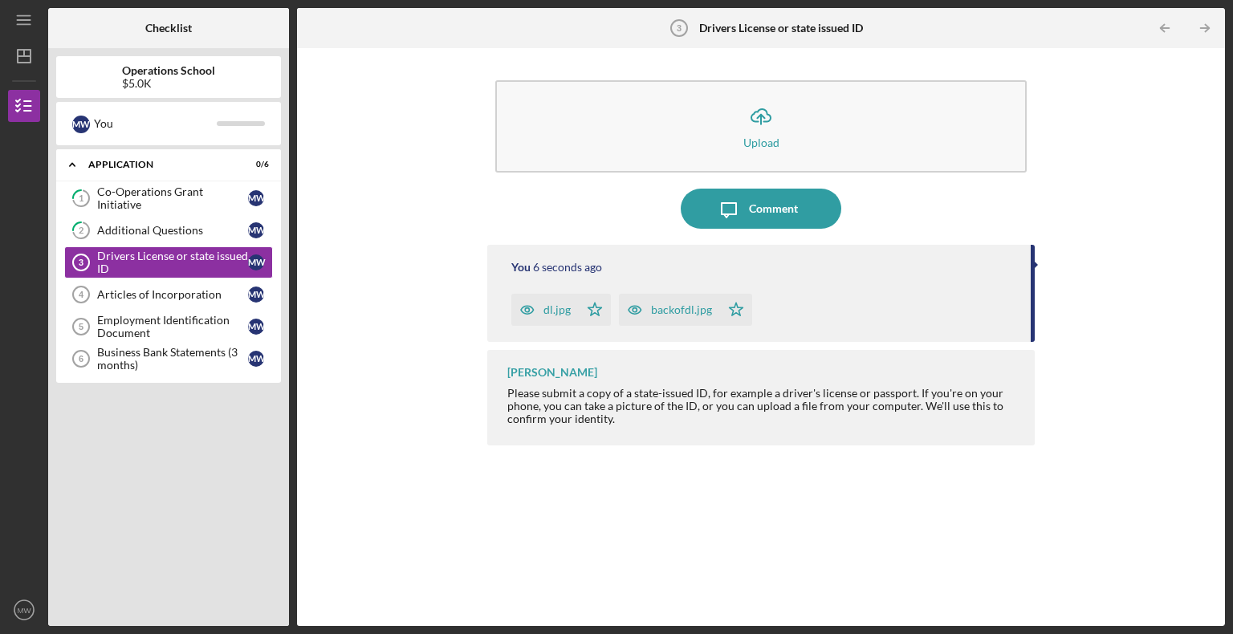
click at [182, 304] on link "Articles of Incorporation 4 Articles of Incorporation M W" at bounding box center [168, 295] width 209 height 32
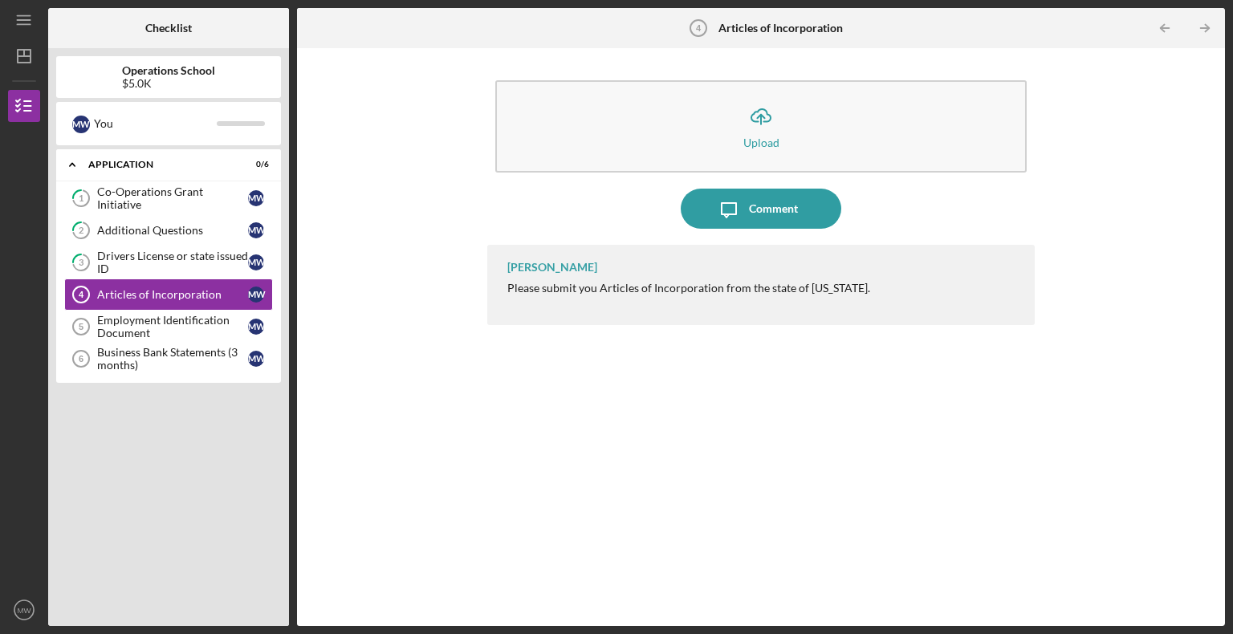
click at [178, 329] on div "Employment Identification Document" at bounding box center [172, 327] width 151 height 26
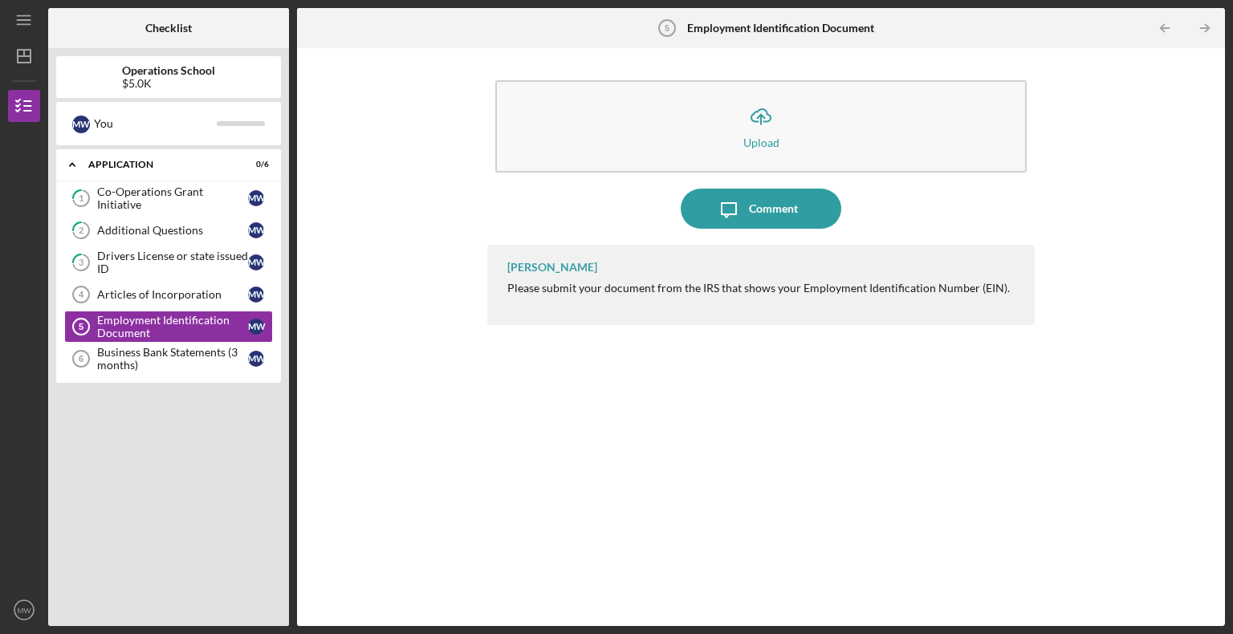
click at [177, 363] on div "Business Bank Statements (3 months)" at bounding box center [172, 359] width 151 height 26
